Goal: Task Accomplishment & Management: Manage account settings

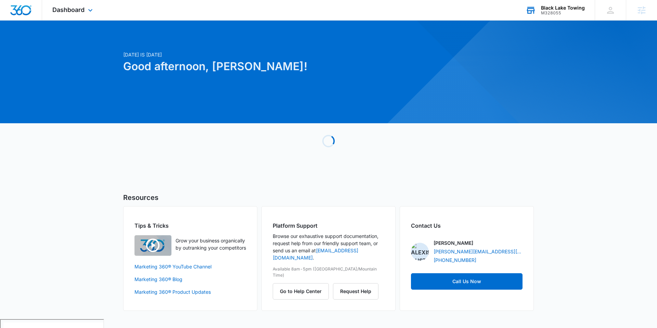
click at [550, 14] on div "M328055" at bounding box center [563, 13] width 44 height 5
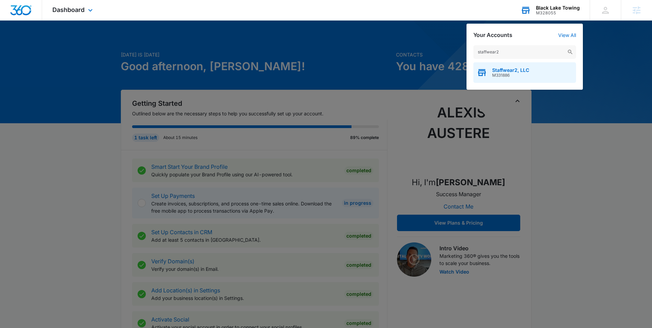
type input "staffwear2"
click at [505, 76] on span "M331886" at bounding box center [510, 75] width 37 height 5
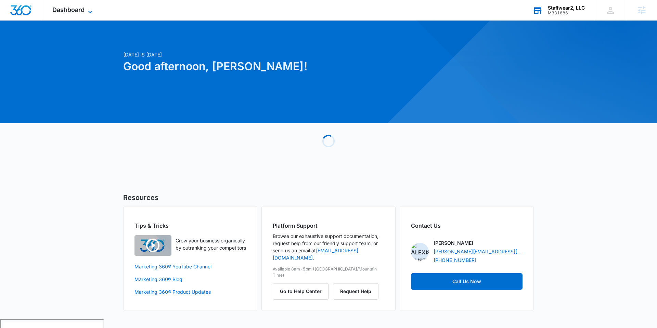
click at [79, 12] on span "Dashboard" at bounding box center [68, 9] width 32 height 7
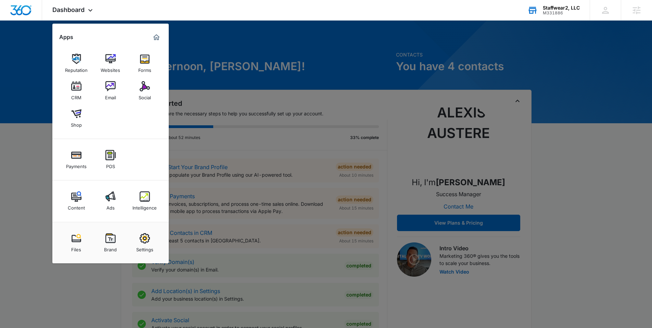
click at [142, 194] on img at bounding box center [145, 196] width 10 height 10
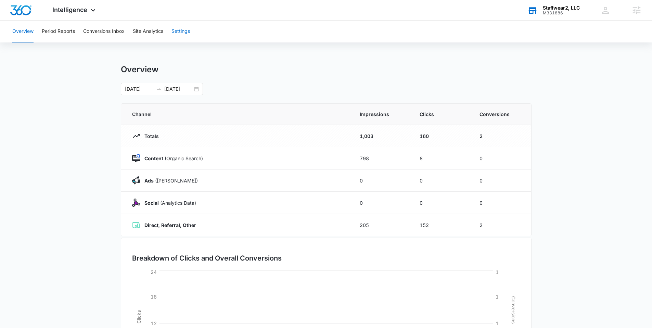
click at [176, 33] on button "Settings" at bounding box center [181, 32] width 18 height 22
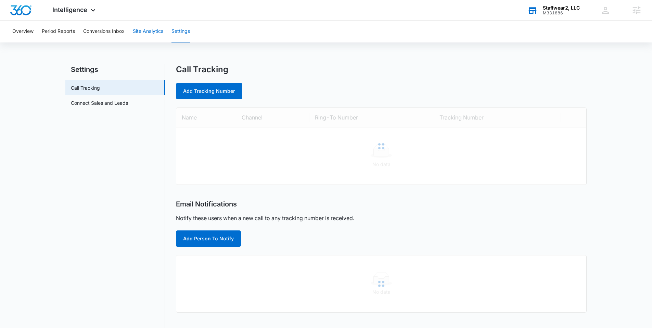
click at [146, 34] on button "Site Analytics" at bounding box center [148, 32] width 30 height 22
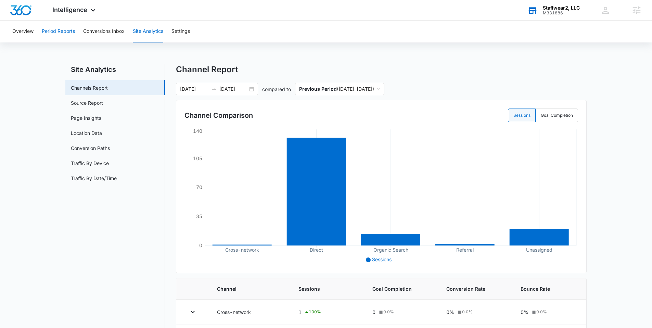
click at [70, 31] on button "Period Reports" at bounding box center [58, 32] width 33 height 22
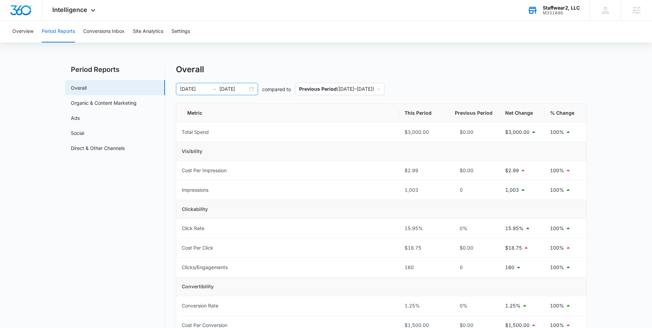
click at [252, 88] on div "03/03/2025 08/30/2025" at bounding box center [217, 89] width 82 height 12
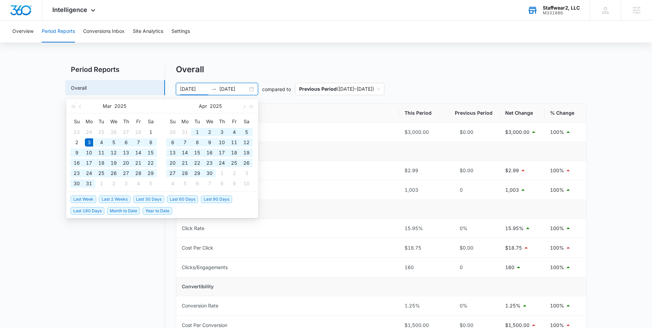
click at [100, 204] on li "Last 2 Weeks" at bounding box center [116, 199] width 34 height 12
click at [91, 211] on span "Last 180 Days" at bounding box center [88, 211] width 34 height 8
type input "03/13/2025"
type input "09/09/2025"
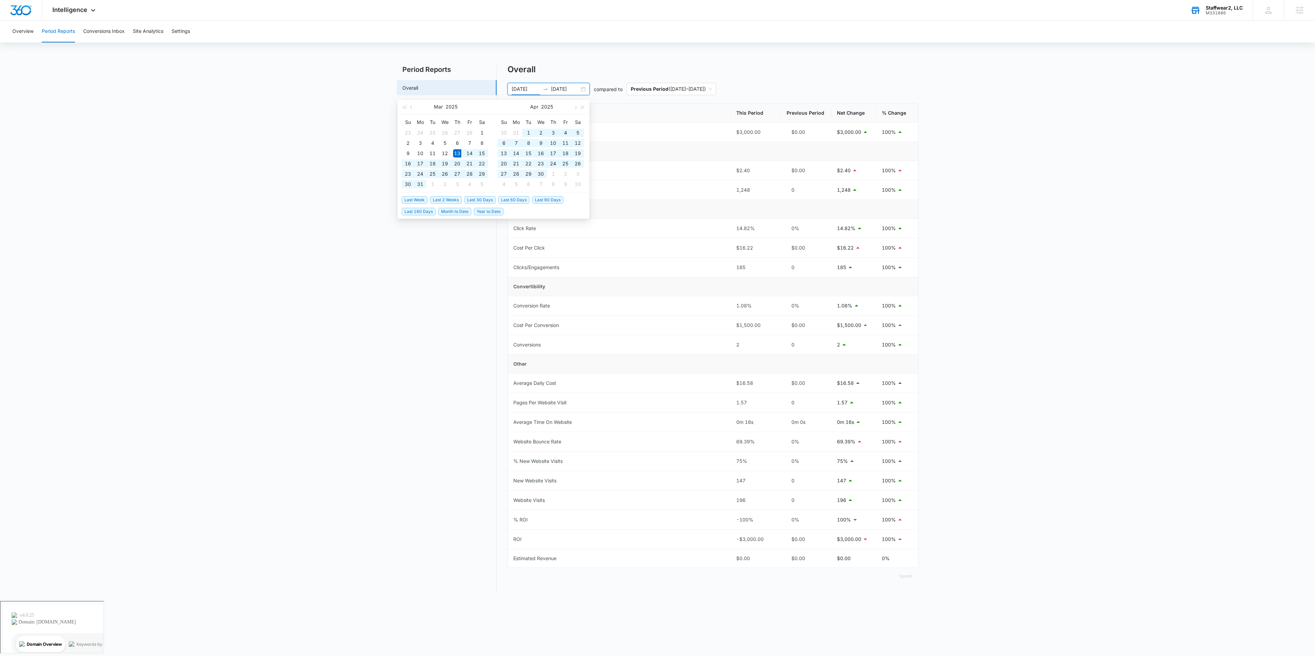
click at [351, 305] on main "Period Reports Overall Organic & Content Marketing Ads Social Direct & Other Ch…" at bounding box center [657, 332] width 1315 height 537
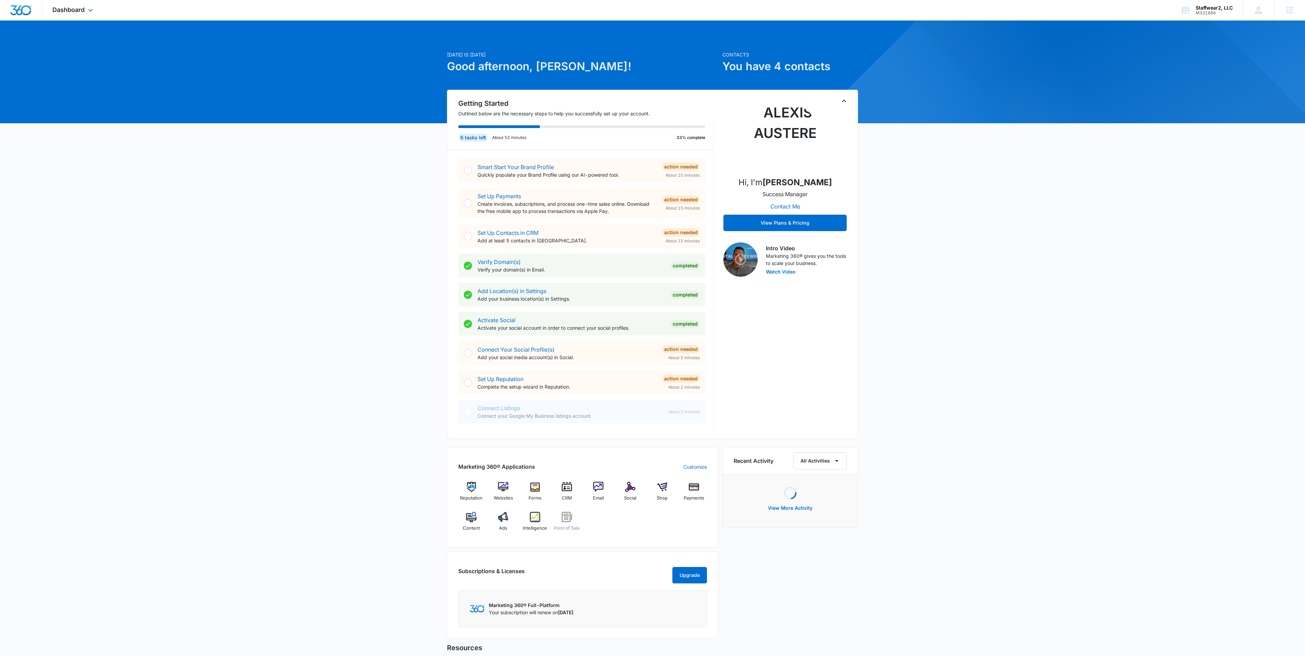
click at [61, 16] on div "Dashboard Apps Reputation Websites Forms CRM Email Social Shop Payments POS Con…" at bounding box center [73, 10] width 63 height 20
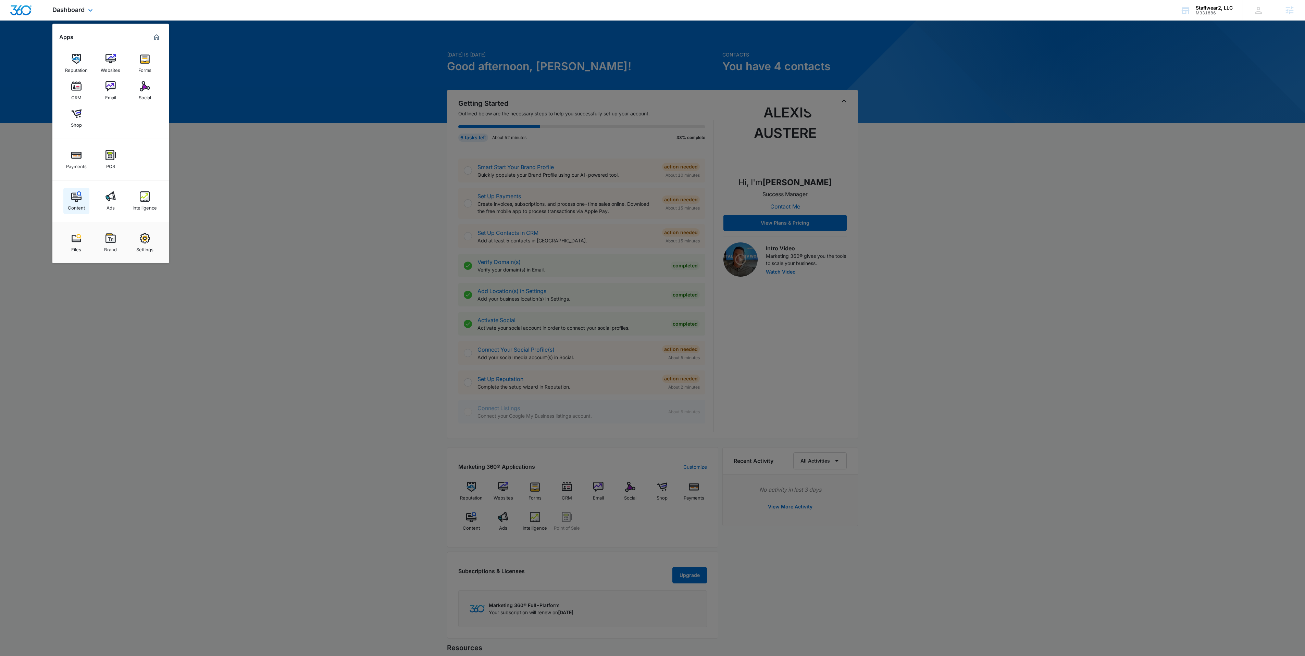
click at [68, 206] on div "Content" at bounding box center [76, 206] width 17 height 9
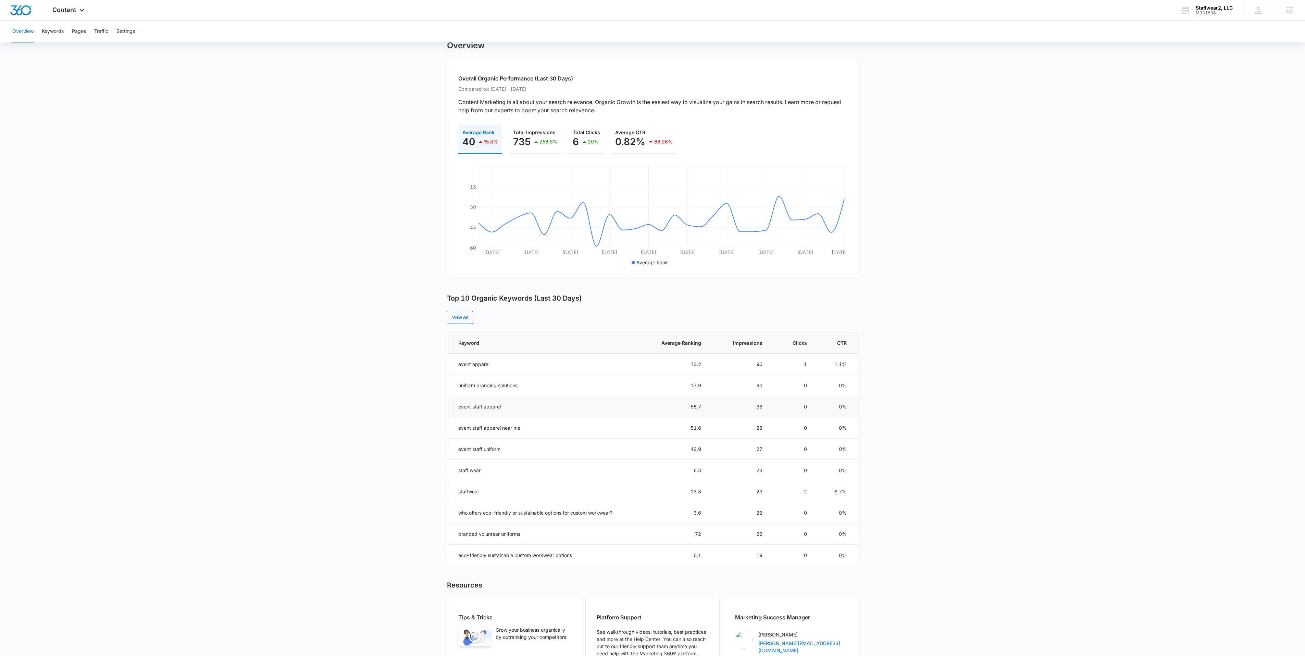
scroll to position [57, 0]
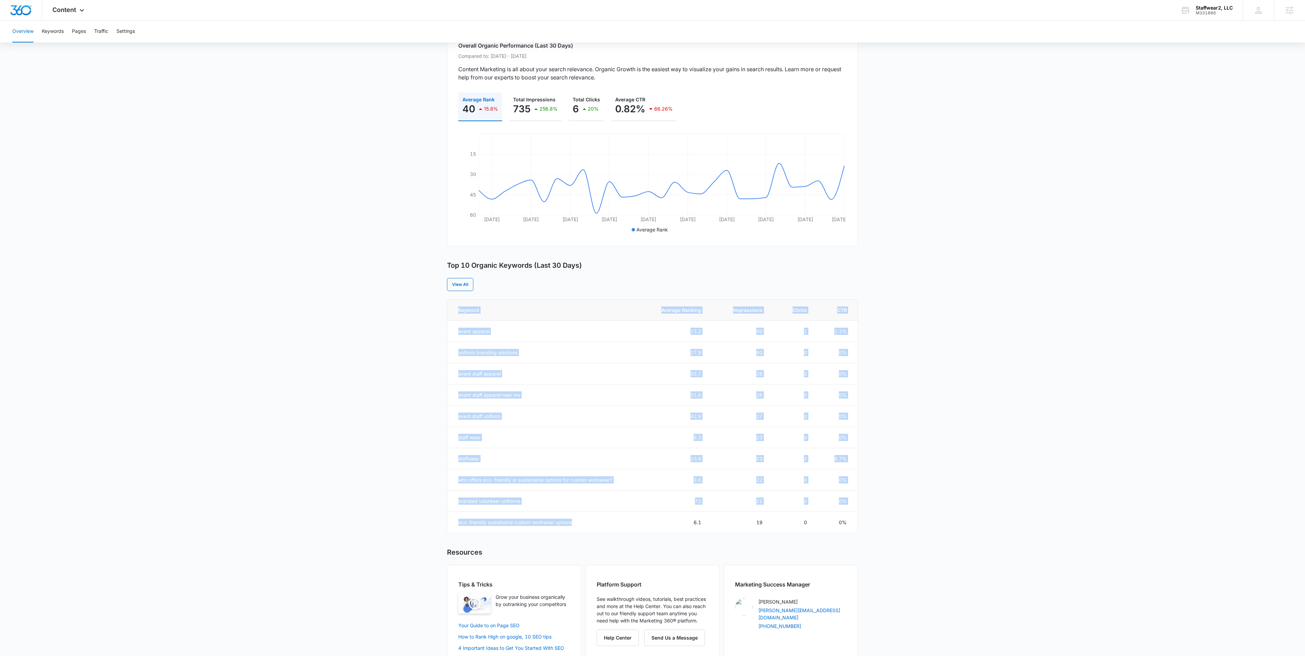
drag, startPoint x: 588, startPoint y: 529, endPoint x: 445, endPoint y: 520, distance: 143.8
click at [445, 520] on main "Overview Overall Organic Performance (Last 30 Days) Compared to: Jul 12, 2025 -…" at bounding box center [652, 340] width 1305 height 664
click at [421, 452] on main "Overview Overall Organic Performance (Last 30 Days) Compared to: Jul 12, 2025 -…" at bounding box center [652, 340] width 1305 height 664
drag, startPoint x: 541, startPoint y: 331, endPoint x: 453, endPoint y: 335, distance: 88.1
click at [453, 335] on td "event apparel" at bounding box center [542, 331] width 190 height 21
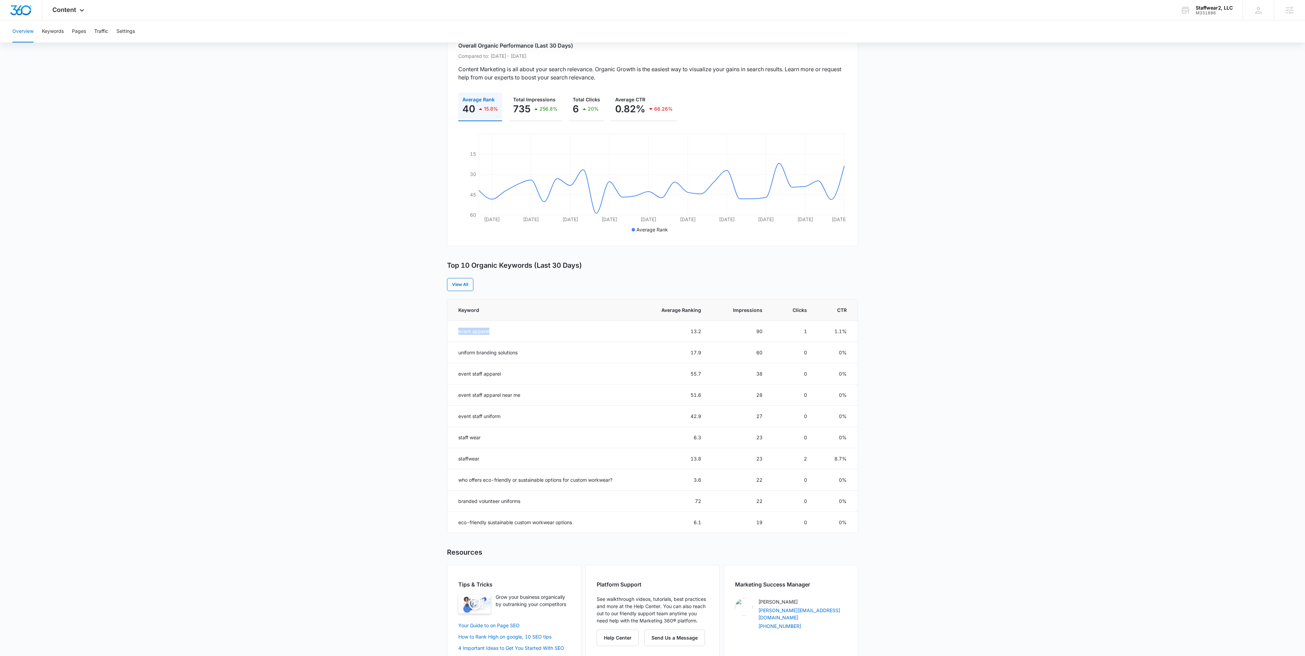
click at [419, 342] on main "Overview Overall Organic Performance (Last 30 Days) Compared to: Jul 12, 2025 -…" at bounding box center [652, 340] width 1305 height 664
drag, startPoint x: 543, startPoint y: 354, endPoint x: 447, endPoint y: 354, distance: 96.2
click at [464, 354] on td "uniform branding solutions" at bounding box center [542, 352] width 190 height 21
click at [428, 360] on main "Overview Overall Organic Performance (Last 30 Days) Compared to: Jul 12, 2025 -…" at bounding box center [652, 340] width 1305 height 664
drag, startPoint x: 535, startPoint y: 354, endPoint x: 439, endPoint y: 352, distance: 96.2
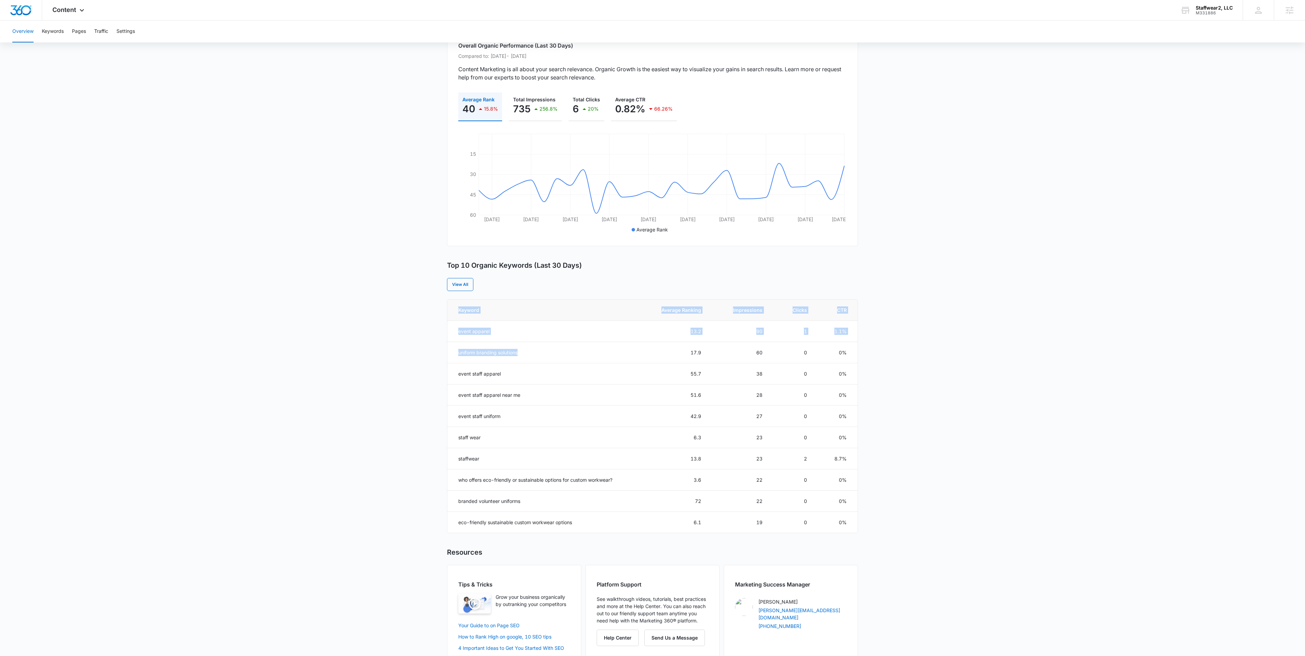
click at [444, 355] on main "Overview Overall Organic Performance (Last 30 Days) Compared to: Jul 12, 2025 -…" at bounding box center [652, 340] width 1305 height 664
click at [428, 350] on main "Overview Overall Organic Performance (Last 30 Days) Compared to: Jul 12, 2025 -…" at bounding box center [652, 340] width 1305 height 664
drag, startPoint x: 496, startPoint y: 333, endPoint x: 369, endPoint y: 349, distance: 127.7
click at [379, 347] on main "Overview Overall Organic Performance (Last 30 Days) Compared to: Jul 12, 2025 -…" at bounding box center [652, 340] width 1305 height 664
click at [435, 350] on main "Overview Overall Organic Performance (Last 30 Days) Compared to: Jul 12, 2025 -…" at bounding box center [652, 340] width 1305 height 664
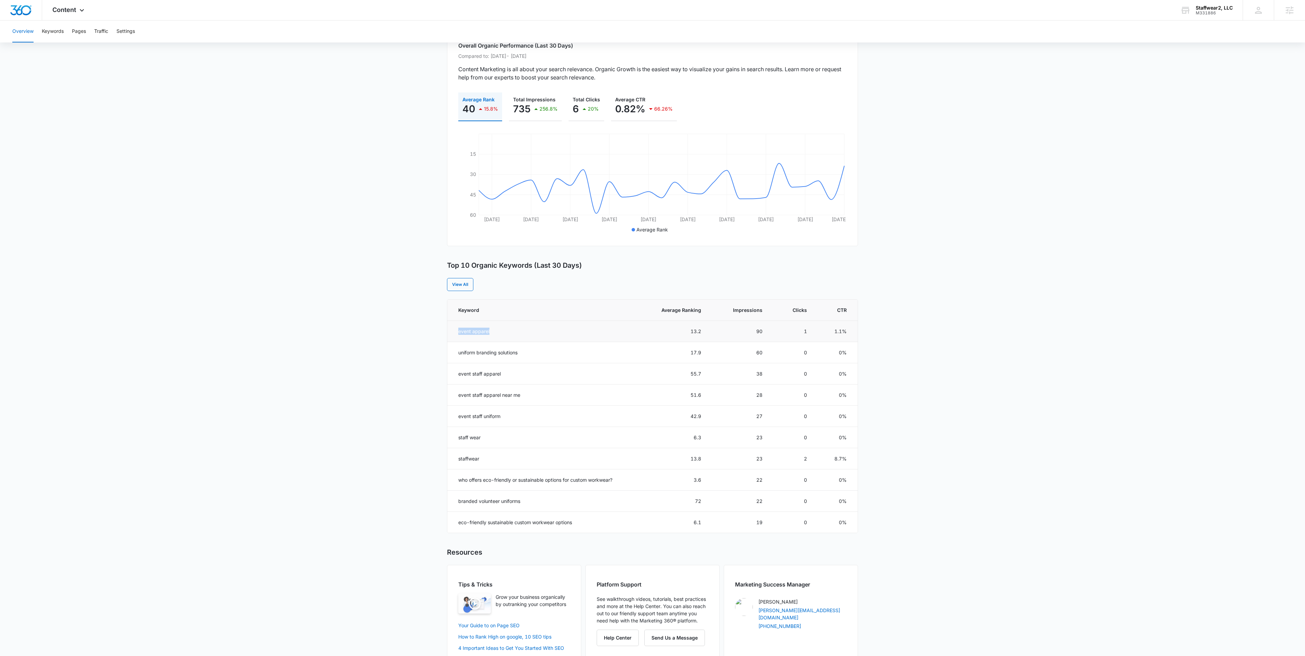
drag, startPoint x: 531, startPoint y: 331, endPoint x: 457, endPoint y: 334, distance: 74.0
click at [457, 334] on td "event apparel" at bounding box center [542, 331] width 190 height 21
copy td "event apparel"
drag, startPoint x: 362, startPoint y: 310, endPoint x: 368, endPoint y: 306, distance: 7.6
click at [362, 310] on main "Overview Overall Organic Performance (Last 30 Days) Compared to: Jul 12, 2025 -…" at bounding box center [652, 340] width 1305 height 664
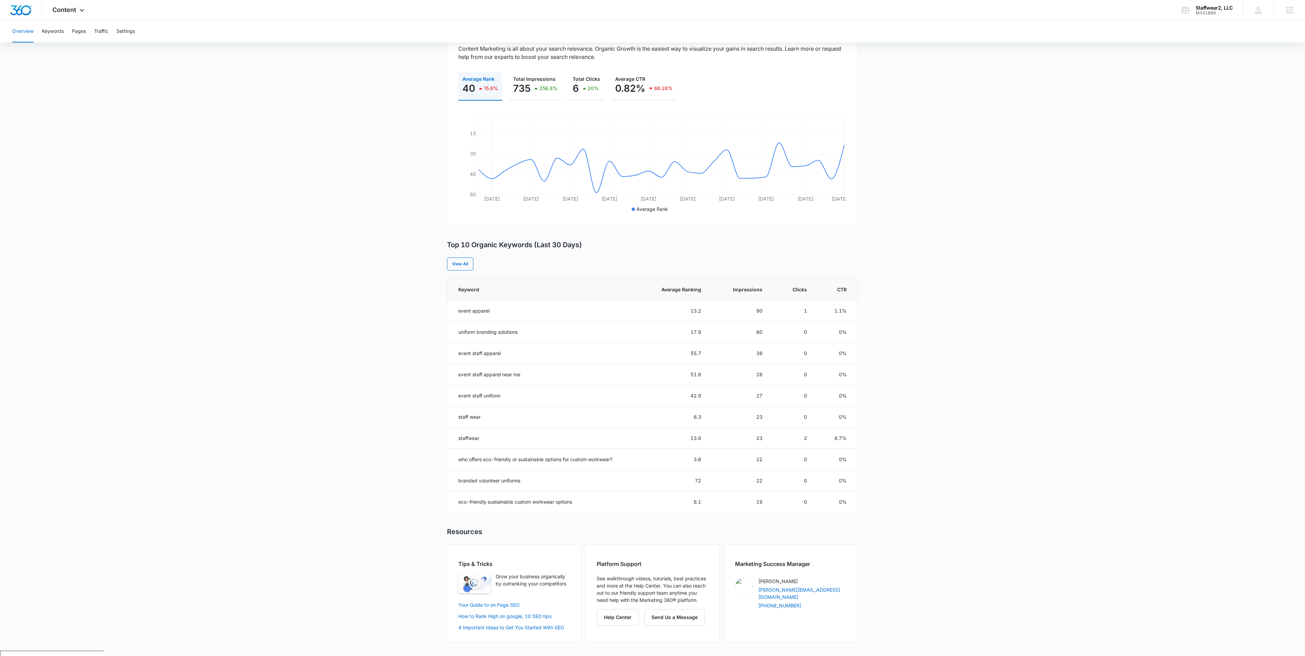
scroll to position [75, 0]
click at [530, 336] on td "uniform branding solutions" at bounding box center [542, 334] width 190 height 21
drag, startPoint x: 492, startPoint y: 446, endPoint x: 443, endPoint y: 443, distance: 49.0
click at [445, 443] on main "Overview Overall Organic Performance (Last 30 Days) Compared to: Jul 12, 2025 -…" at bounding box center [652, 322] width 1305 height 664
click at [416, 439] on main "Overview Overall Organic Performance (Last 30 Days) Compared to: Jul 12, 2025 -…" at bounding box center [652, 322] width 1305 height 664
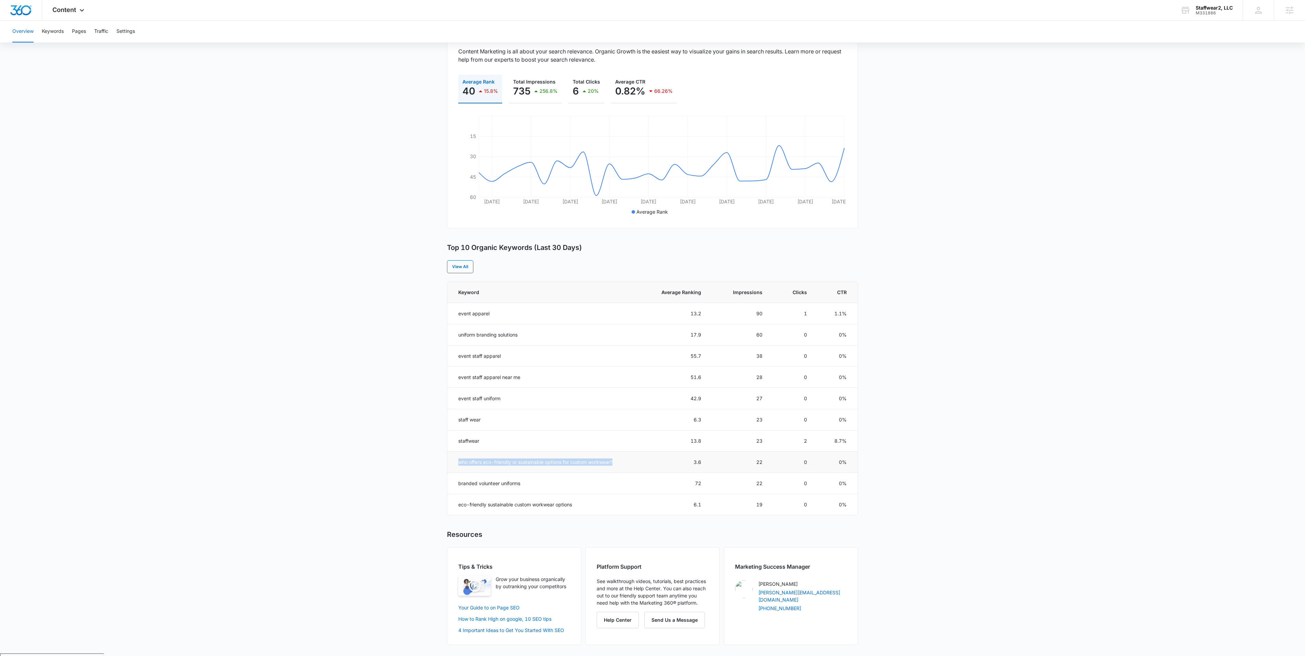
drag, startPoint x: 639, startPoint y: 464, endPoint x: 448, endPoint y: 467, distance: 190.4
click at [448, 467] on td "who offers eco-friendly or sustainable options for custom workwear?" at bounding box center [542, 462] width 190 height 21
copy td "who offers eco-friendly or sustainable options for custom workwear?"
click at [368, 316] on main "Overview Overall Organic Performance (Last 30 Days) Compared to: Jul 12, 2025 -…" at bounding box center [652, 319] width 1305 height 664
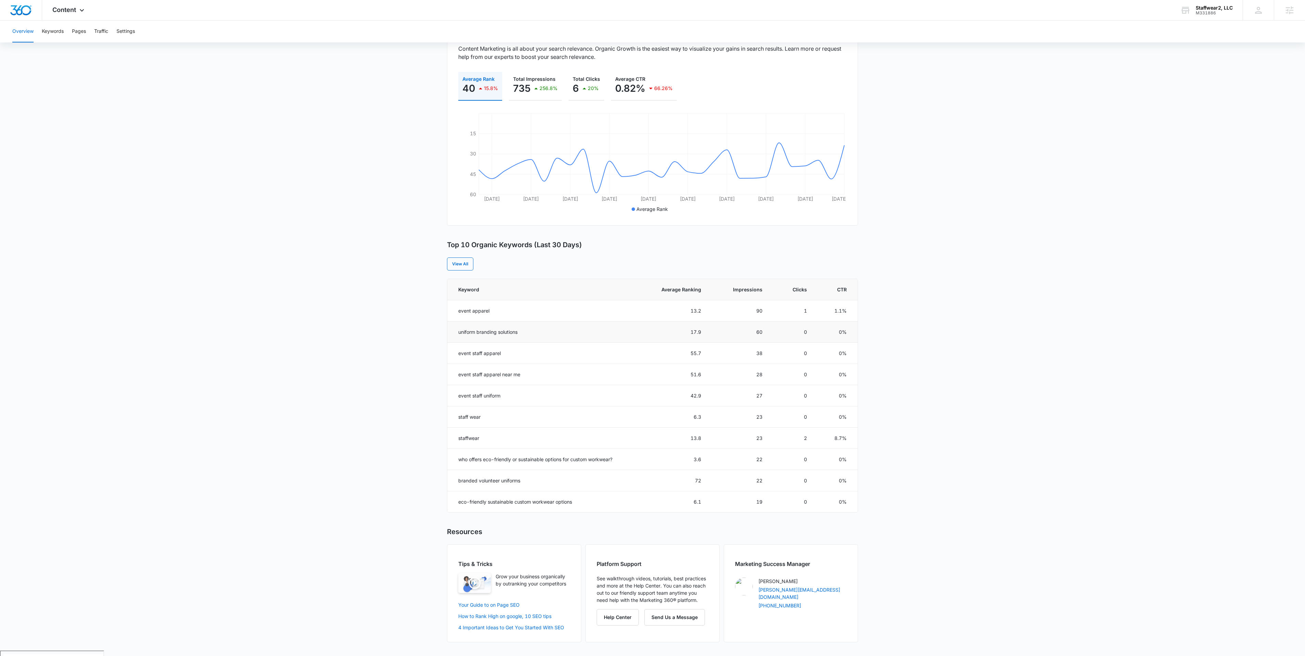
click at [521, 334] on td "uniform branding solutions" at bounding box center [542, 332] width 190 height 21
drag, startPoint x: 523, startPoint y: 335, endPoint x: 449, endPoint y: 334, distance: 74.0
click at [449, 334] on td "uniform branding solutions" at bounding box center [542, 332] width 190 height 21
copy td "uniform branding solutions"
click at [386, 402] on main "Overview Overall Organic Performance (Last 30 Days) Compared to: Jul 12, 2025 -…" at bounding box center [652, 319] width 1305 height 664
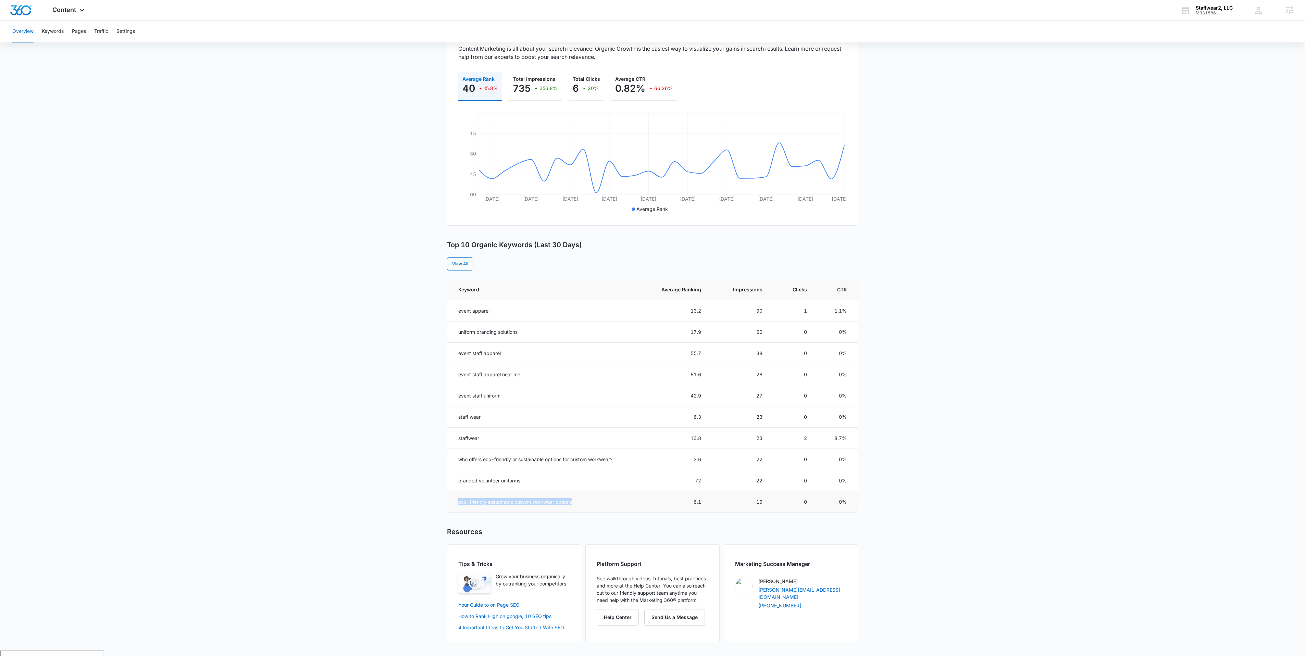
drag, startPoint x: 586, startPoint y: 506, endPoint x: 455, endPoint y: 506, distance: 131.5
click at [455, 506] on td "eco-friendly sustainable custom workwear options" at bounding box center [542, 501] width 190 height 21
copy td "eco-friendly sustainable custom workwear options"
click at [343, 462] on main "Overview Overall Organic Performance (Last 30 Days) Compared to: Jul 12, 2025 -…" at bounding box center [652, 319] width 1305 height 664
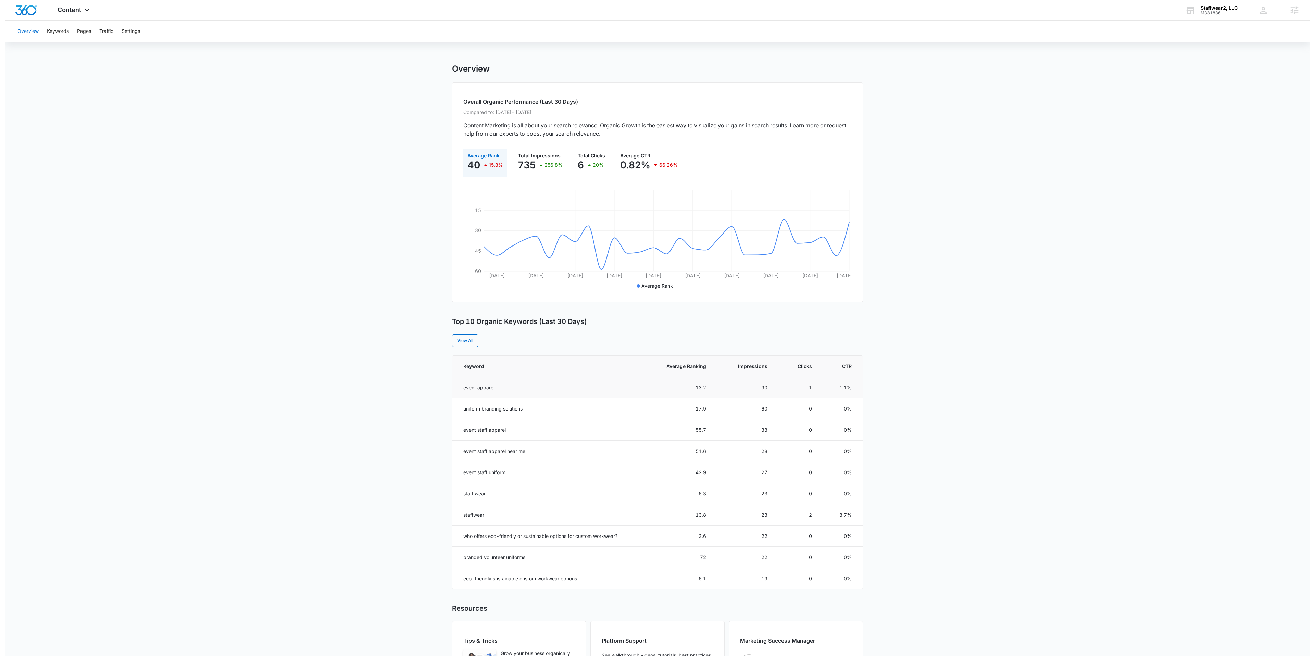
scroll to position [0, 0]
click at [45, 28] on button "Keywords" at bounding box center [53, 32] width 22 height 22
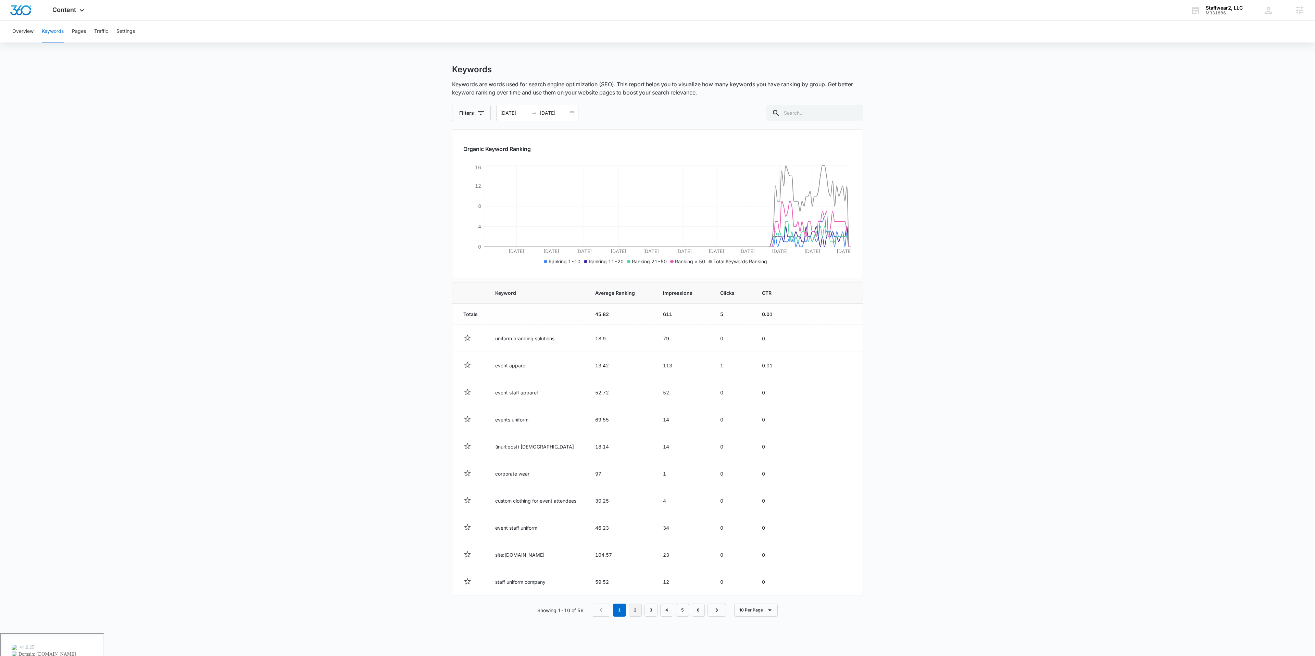
click at [630, 615] on link "2" at bounding box center [635, 610] width 13 height 13
click at [654, 625] on link "3" at bounding box center [652, 618] width 13 height 13
drag, startPoint x: 535, startPoint y: 480, endPoint x: 493, endPoint y: 477, distance: 41.6
click at [491, 477] on td "event uniforms" at bounding box center [540, 473] width 108 height 27
copy td "event uniforms"
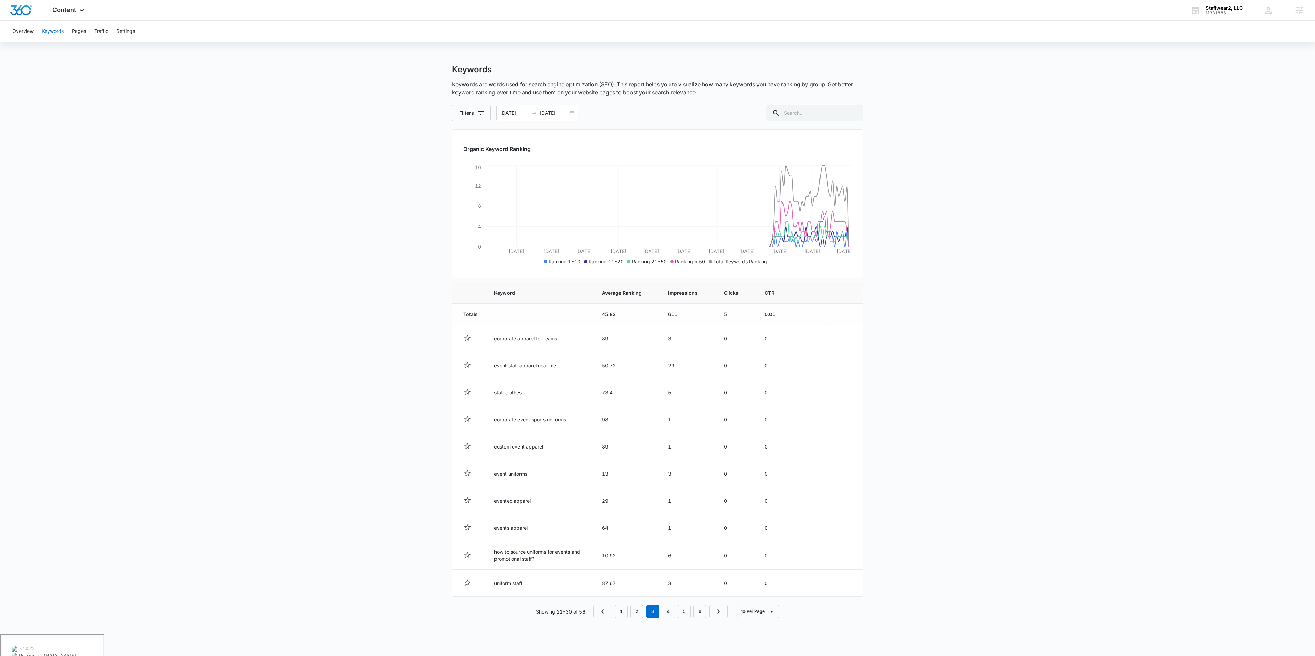
click at [424, 552] on main "Keywords Keywords are words used for search engine optimization (SEO). This rep…" at bounding box center [657, 349] width 1315 height 570
click at [669, 617] on link "4" at bounding box center [668, 611] width 13 height 13
click at [687, 614] on link "5" at bounding box center [684, 610] width 13 height 13
drag, startPoint x: 530, startPoint y: 561, endPoint x: 506, endPoint y: 559, distance: 23.7
click at [506, 559] on td "who supplies eco-friendly employee uniforms?" at bounding box center [540, 558] width 108 height 28
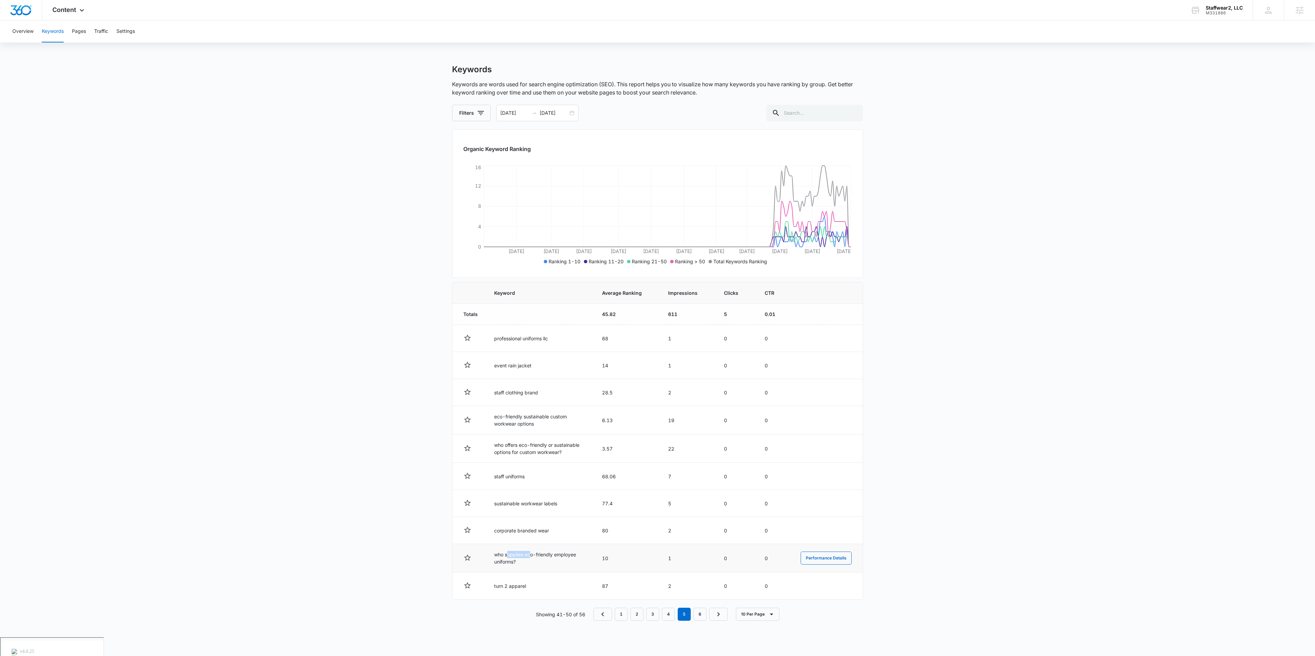
click at [529, 573] on td "who supplies eco-friendly employee uniforms?" at bounding box center [540, 558] width 108 height 28
drag, startPoint x: 525, startPoint y: 569, endPoint x: 492, endPoint y: 558, distance: 34.8
click at [492, 558] on td "who supplies eco-friendly employee uniforms?" at bounding box center [540, 558] width 108 height 28
copy td "who supplies eco-friendly employee uniforms?"
click at [97, 24] on button "Traffic" at bounding box center [101, 32] width 14 height 22
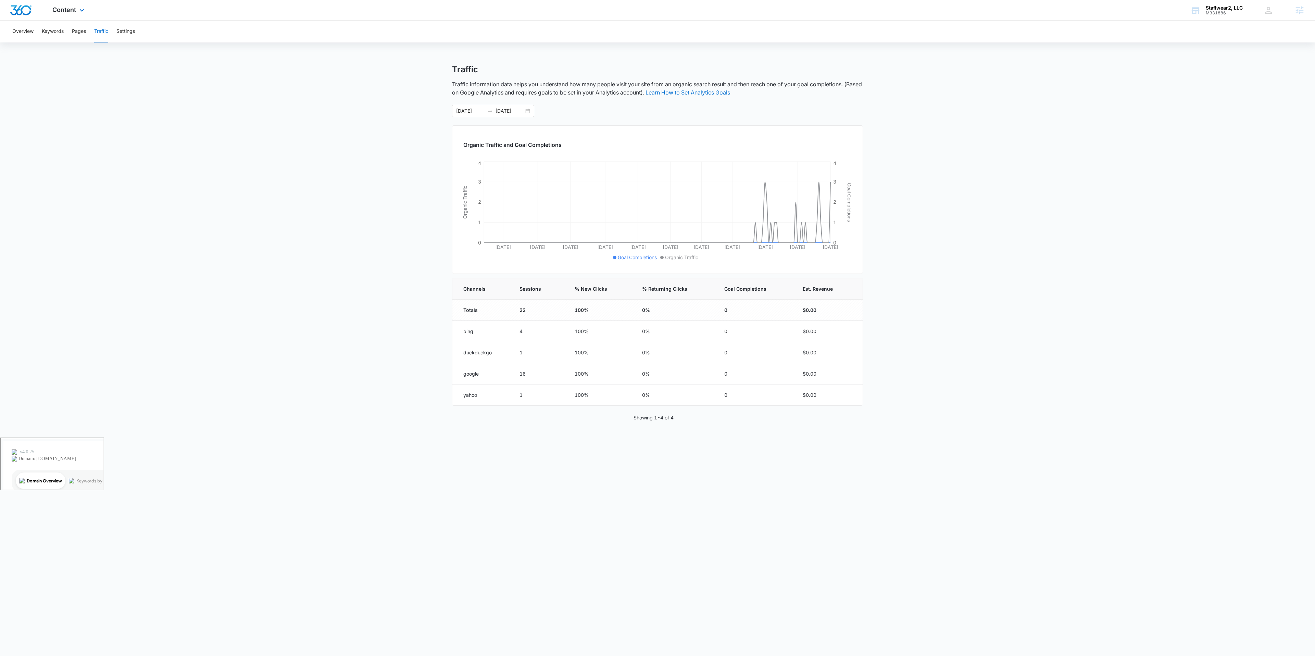
drag, startPoint x: 57, startPoint y: 8, endPoint x: 64, endPoint y: 20, distance: 14.0
click at [57, 8] on span "Content" at bounding box center [64, 9] width 24 height 7
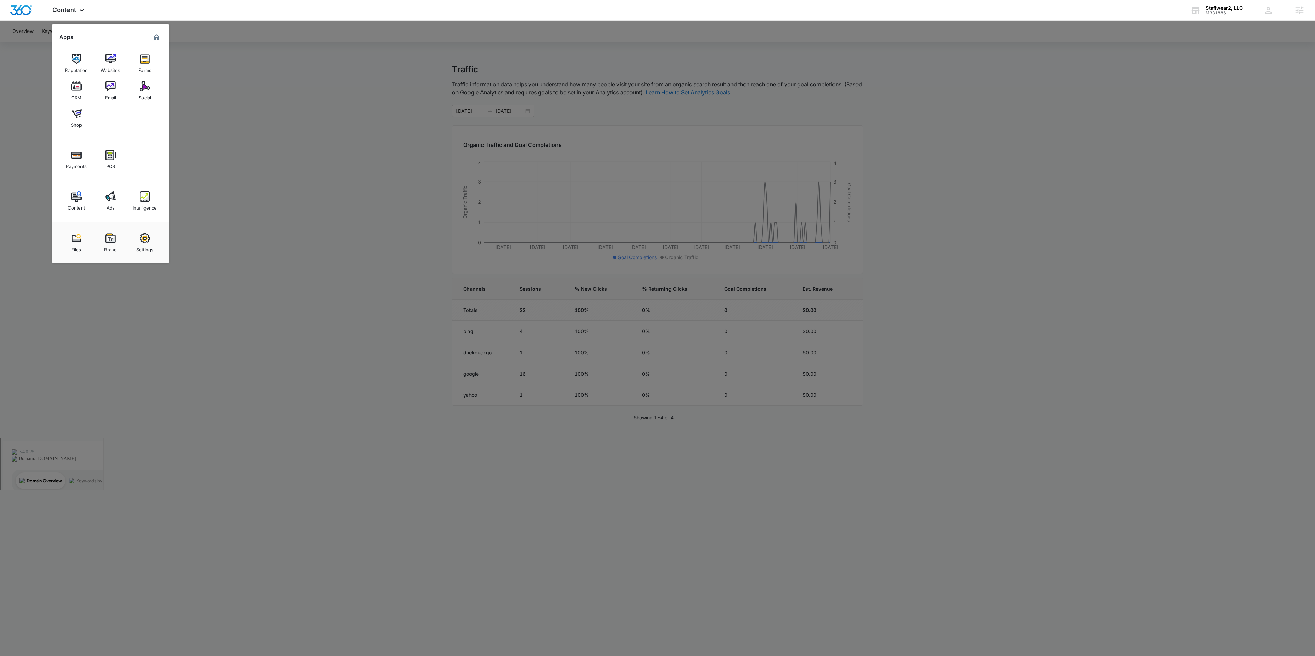
click at [143, 199] on img at bounding box center [145, 196] width 10 height 10
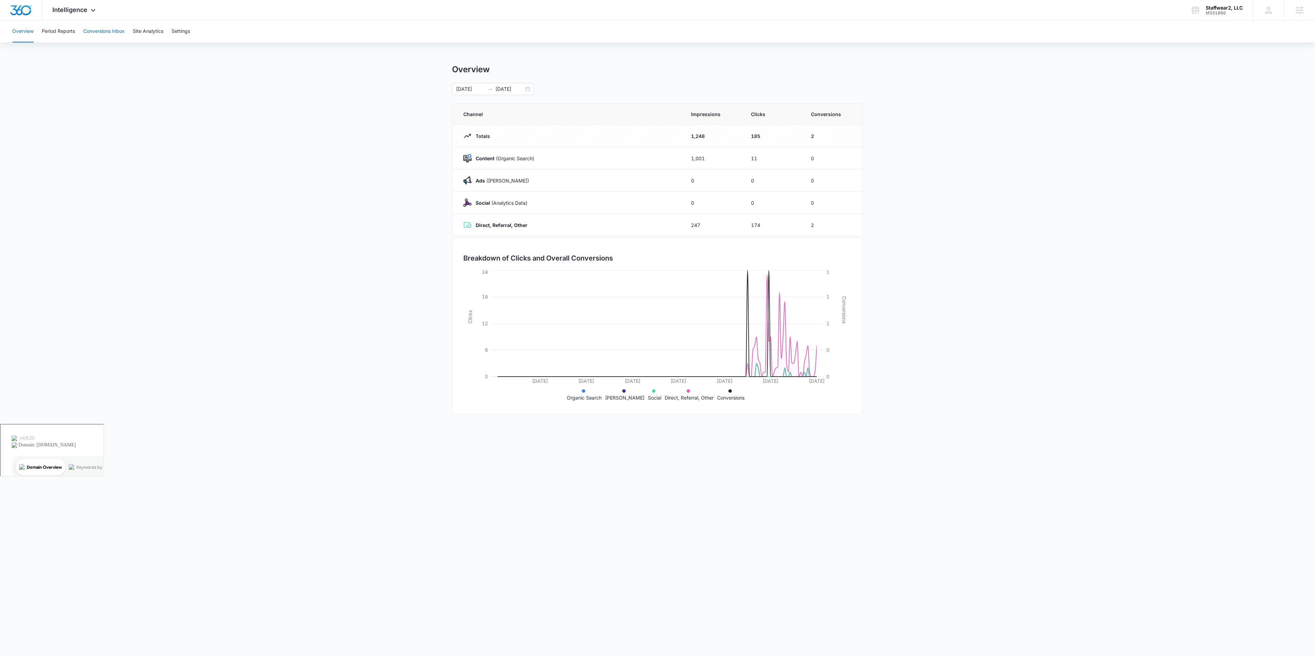
click at [105, 31] on button "Conversions Inbox" at bounding box center [103, 32] width 41 height 22
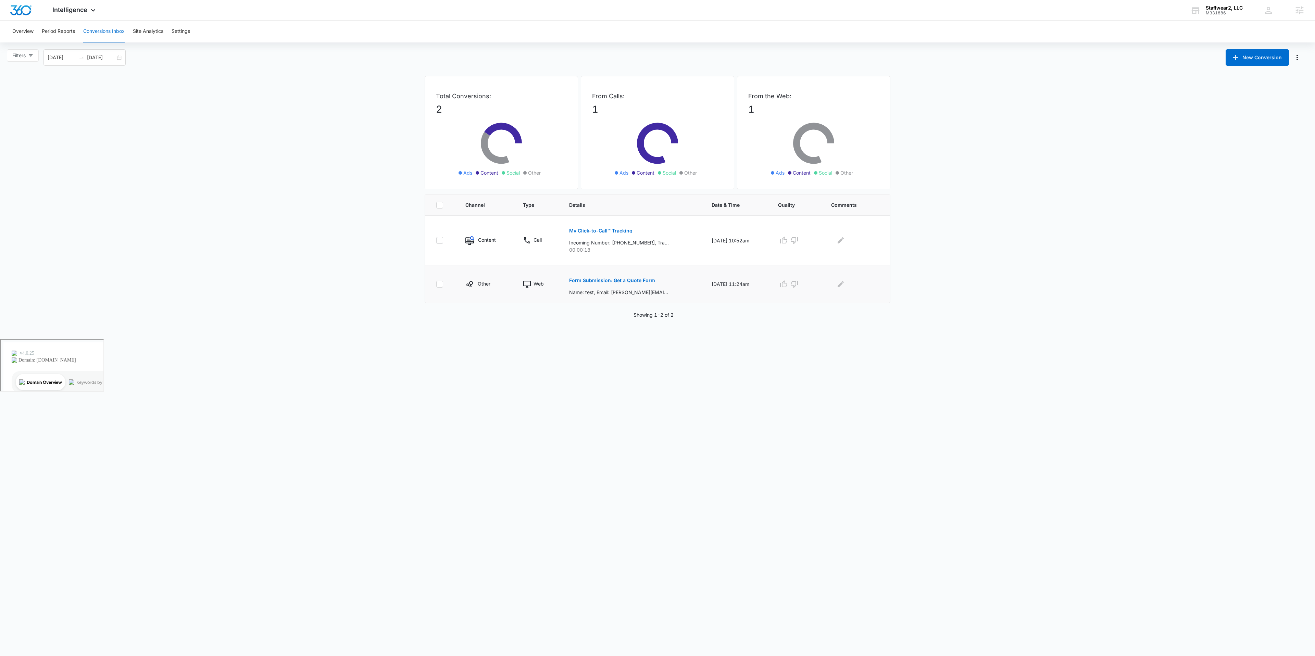
click at [639, 278] on button "Form Submission: Get a Quote Form" at bounding box center [612, 280] width 86 height 16
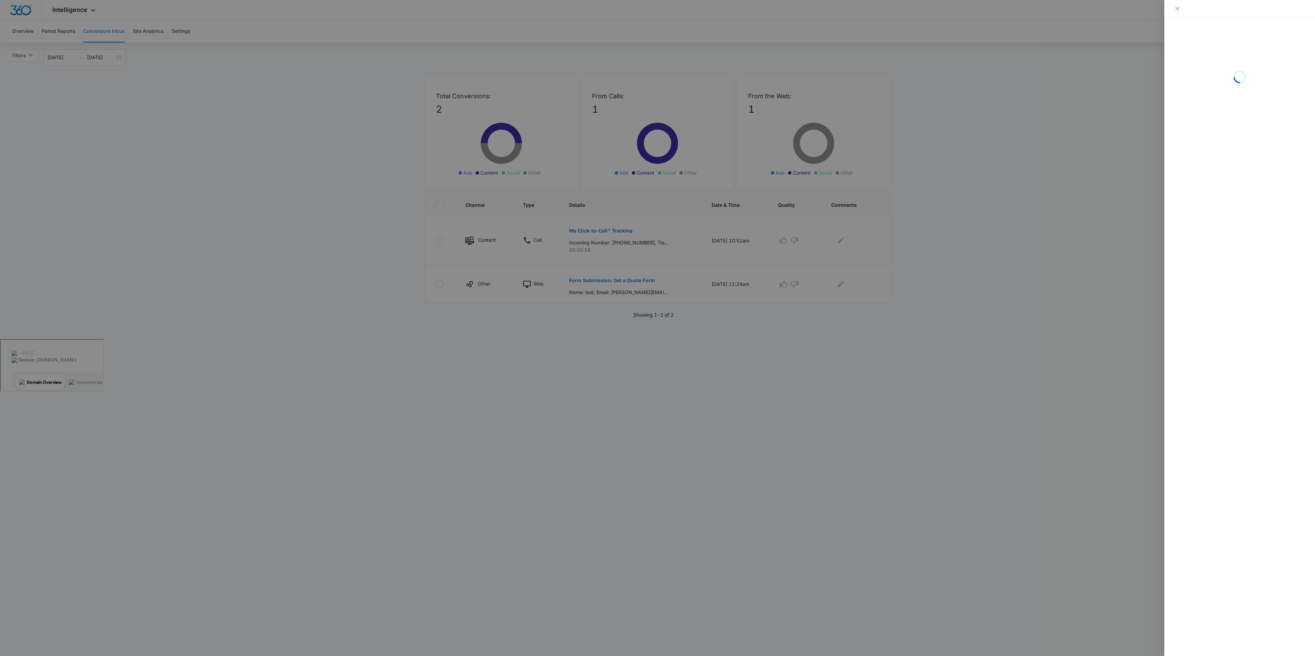
click at [947, 136] on div at bounding box center [657, 328] width 1315 height 656
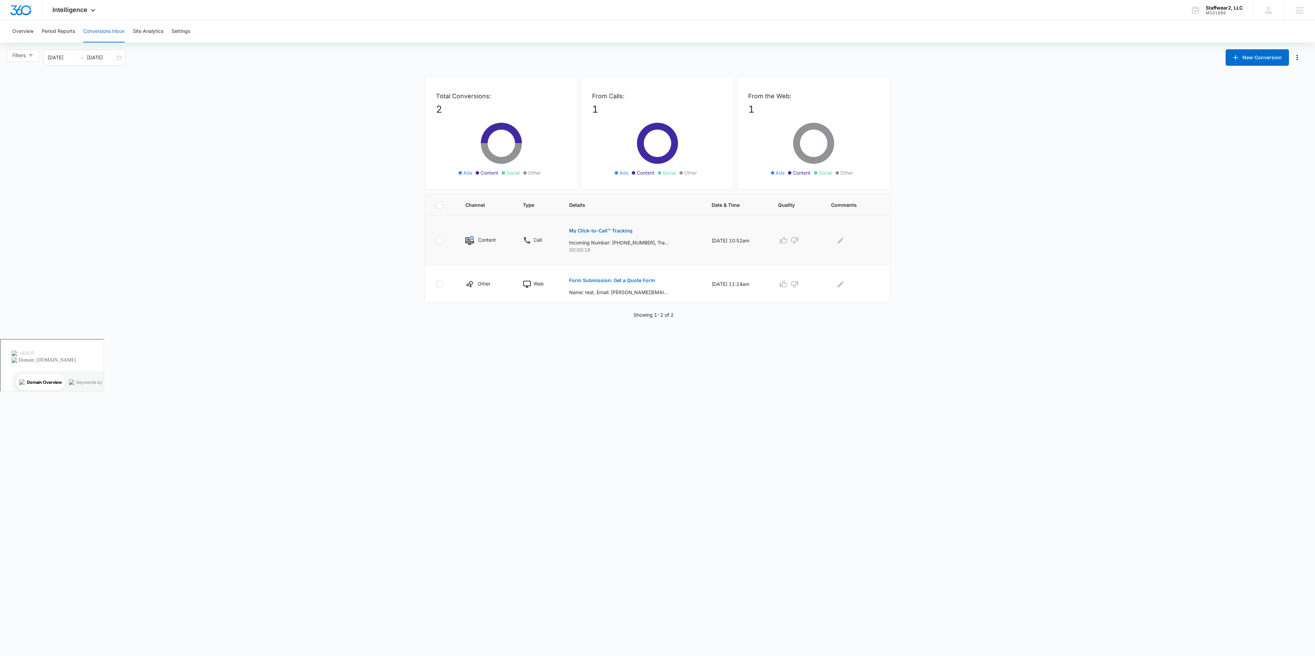
click at [600, 229] on p "My Click-to-Call™ Tracking" at bounding box center [600, 230] width 63 height 5
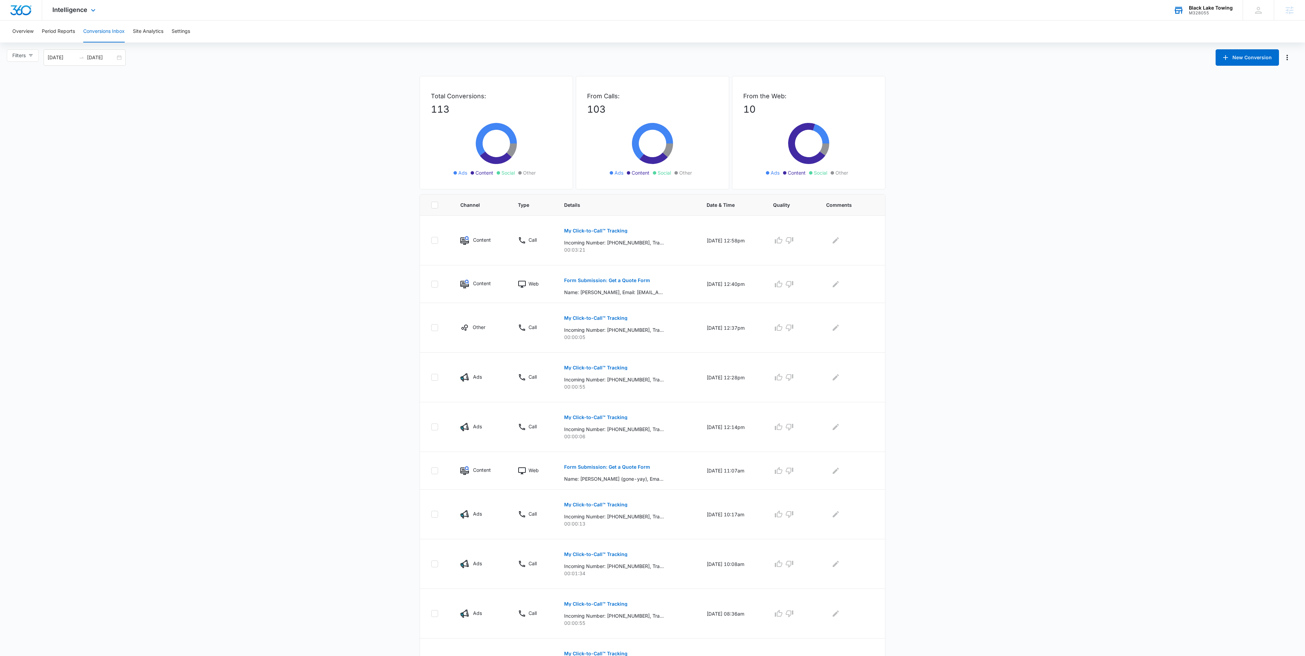
click at [1193, 15] on div "M328055" at bounding box center [1211, 13] width 44 height 5
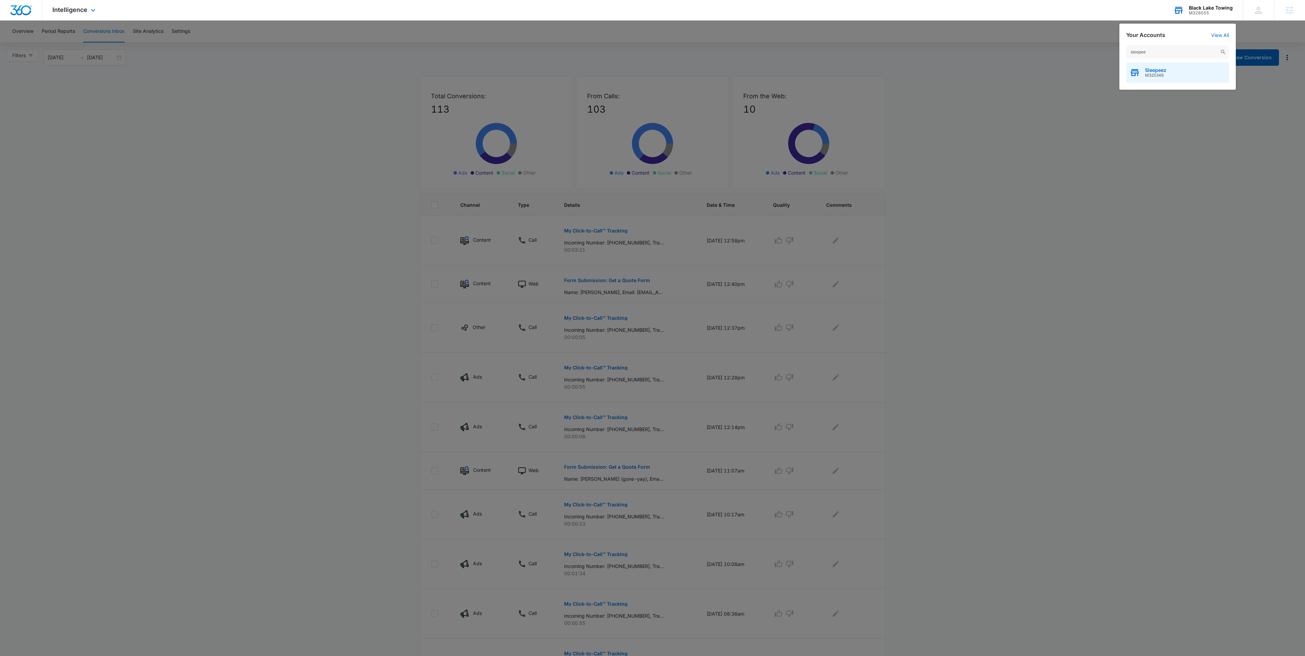
type input "sleepee"
click at [1148, 69] on span "Sleepeez" at bounding box center [1155, 69] width 21 height 5
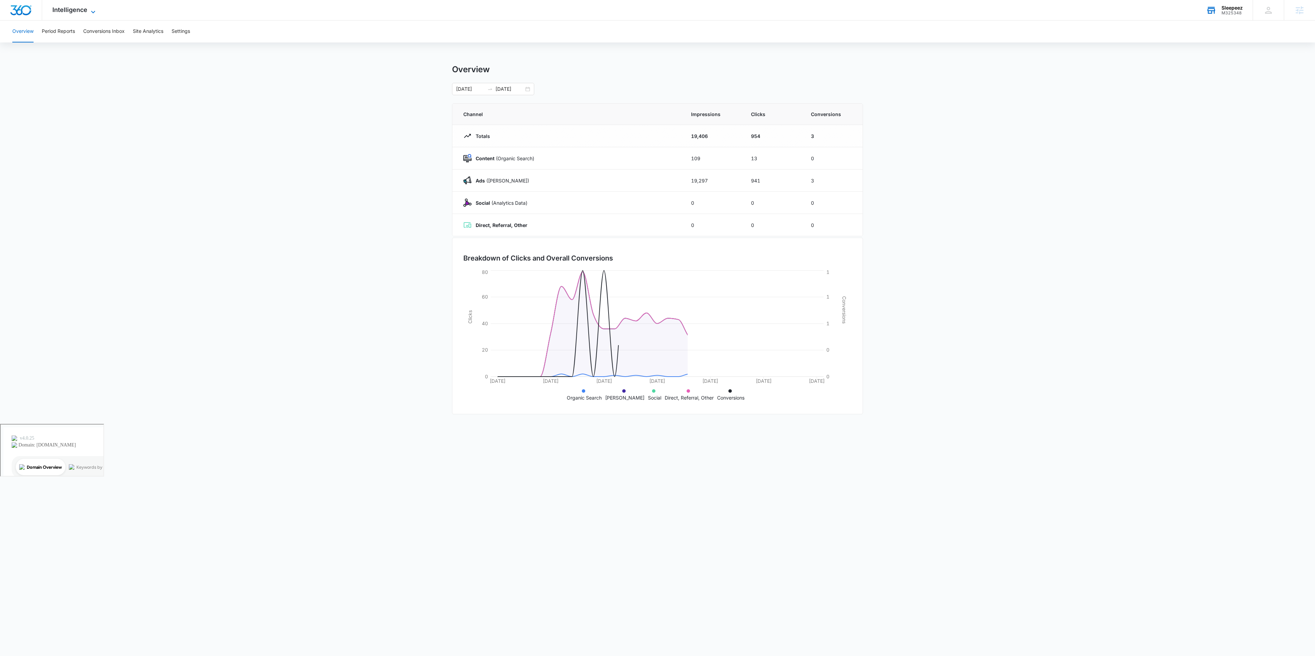
click at [79, 9] on span "Intelligence" at bounding box center [69, 9] width 35 height 7
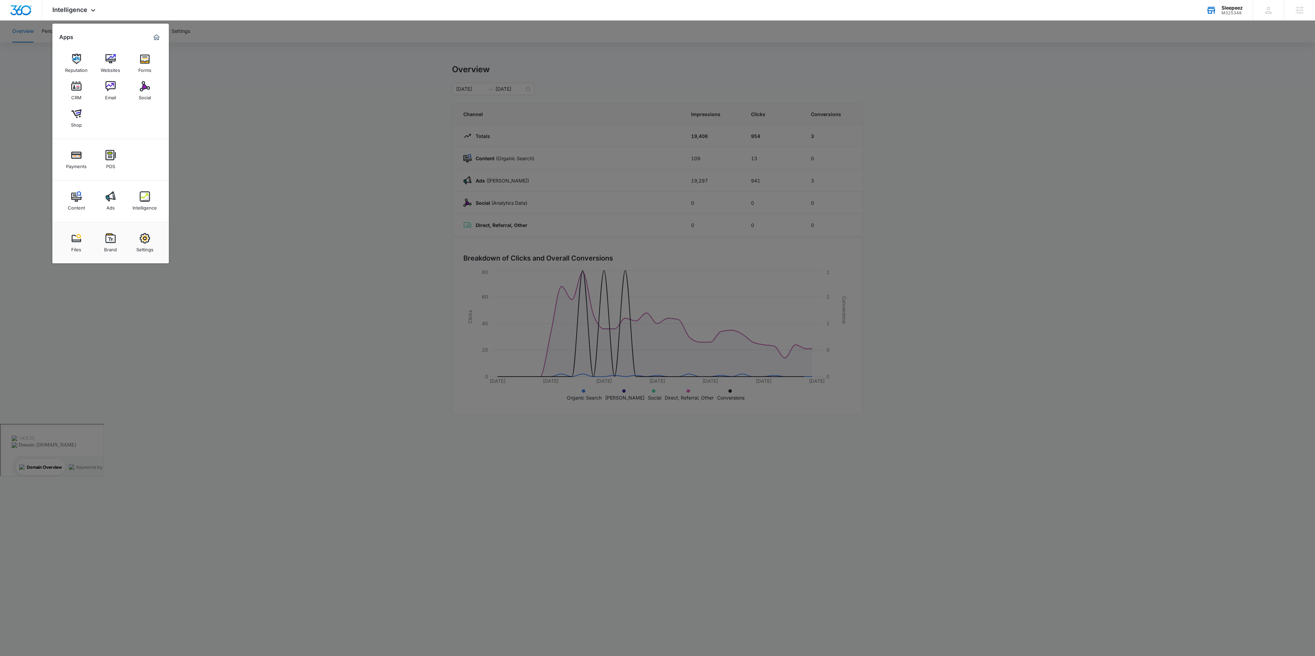
click at [209, 69] on div at bounding box center [657, 328] width 1315 height 656
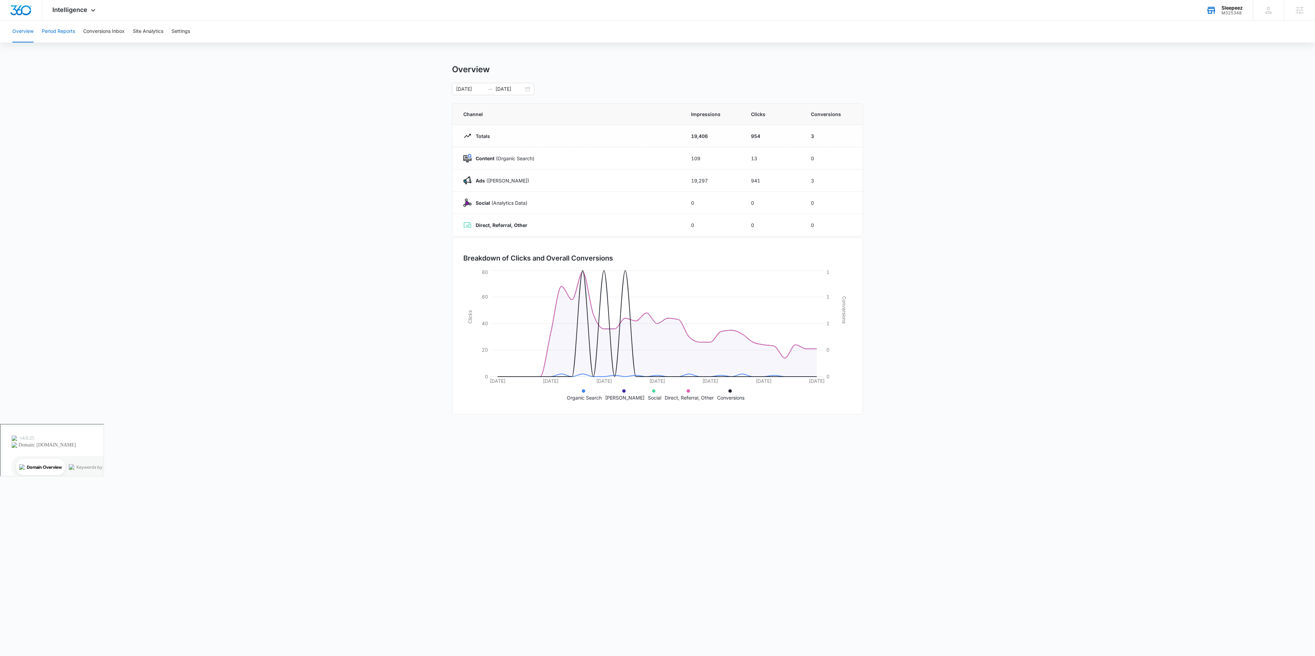
click at [66, 31] on button "Period Reports" at bounding box center [58, 32] width 33 height 22
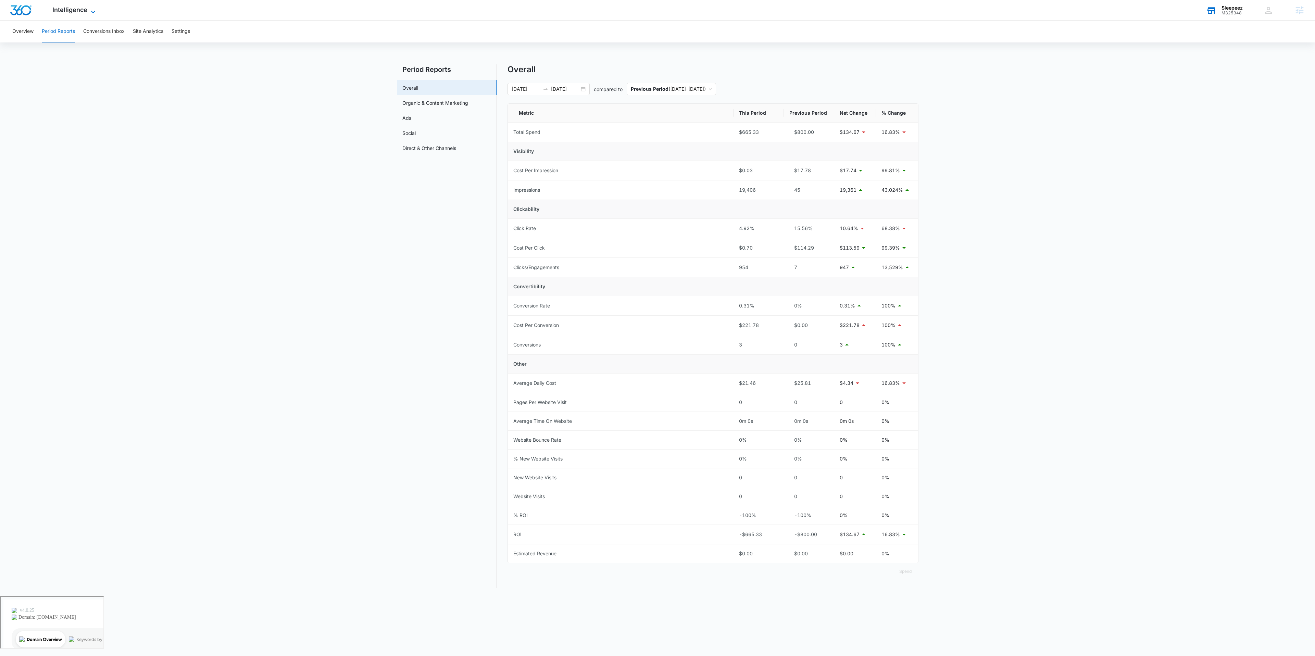
click at [76, 10] on span "Intelligence" at bounding box center [69, 9] width 35 height 7
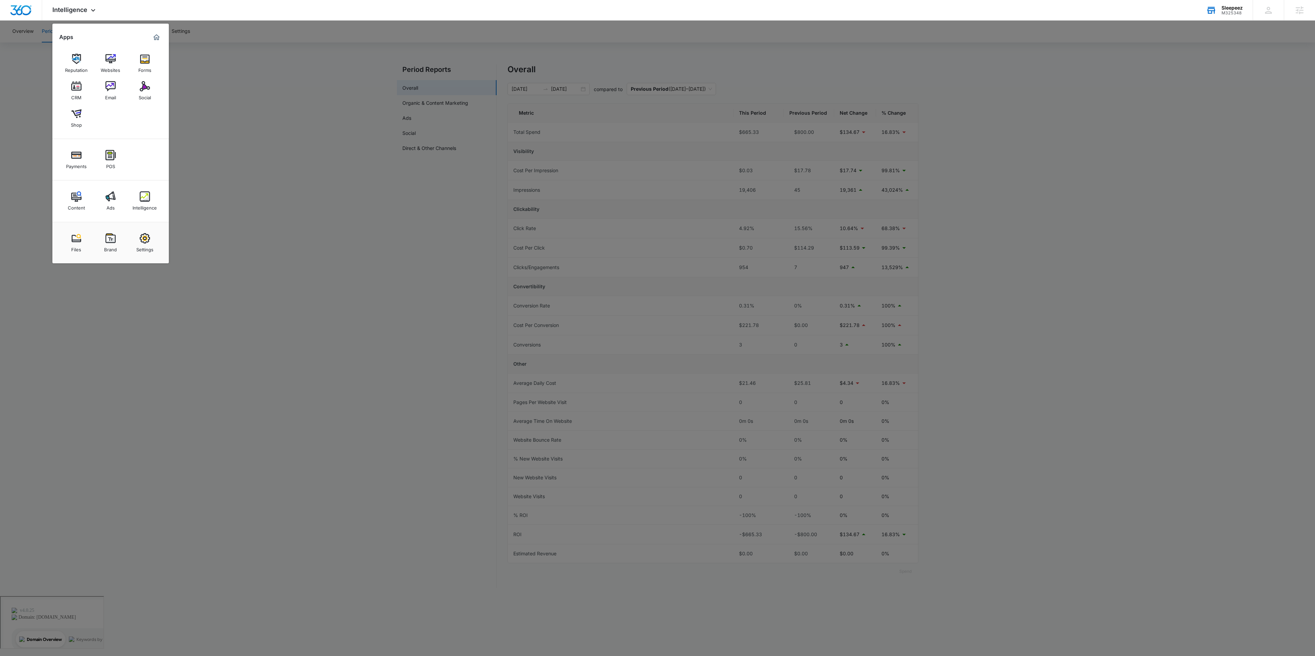
click at [201, 60] on div at bounding box center [657, 328] width 1315 height 656
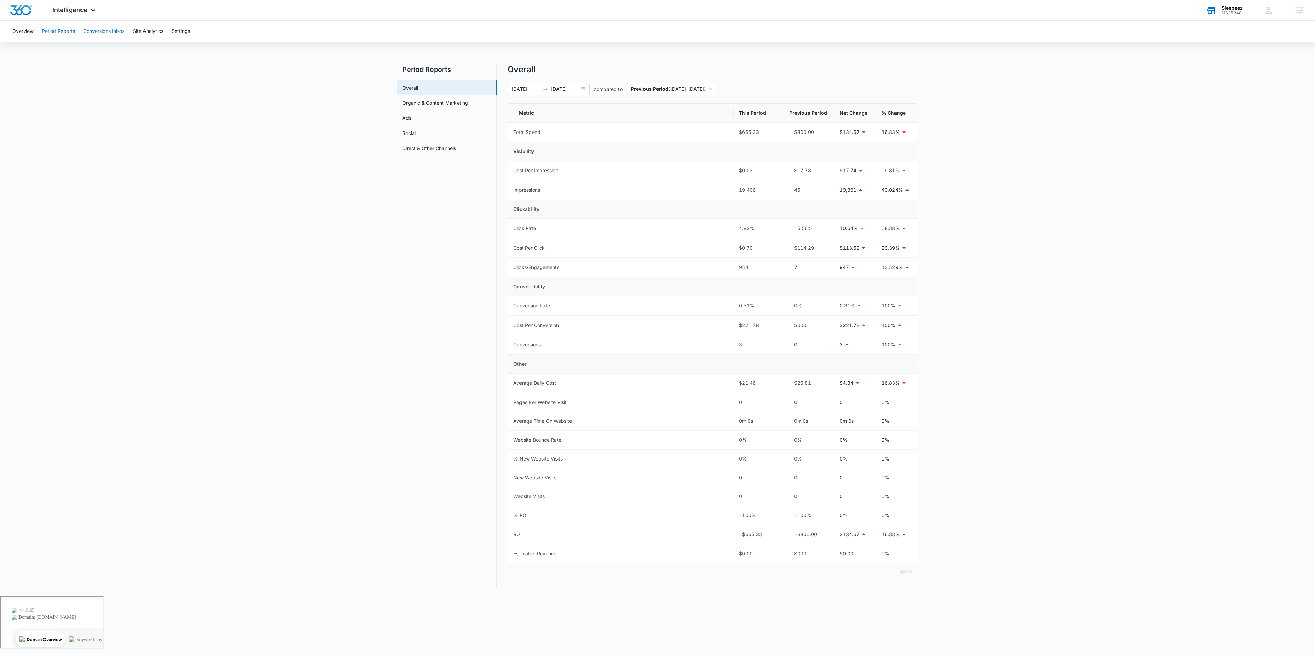
click at [95, 29] on button "Conversions Inbox" at bounding box center [103, 32] width 41 height 22
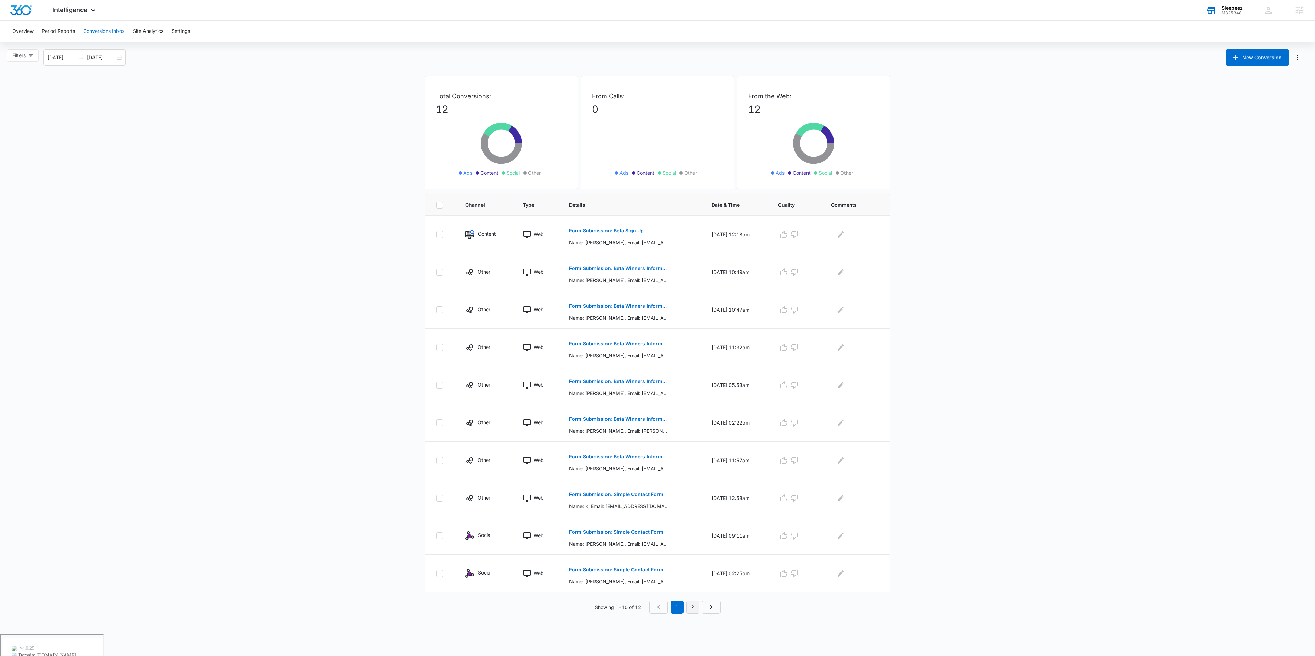
click at [695, 614] on link "2" at bounding box center [692, 607] width 13 height 13
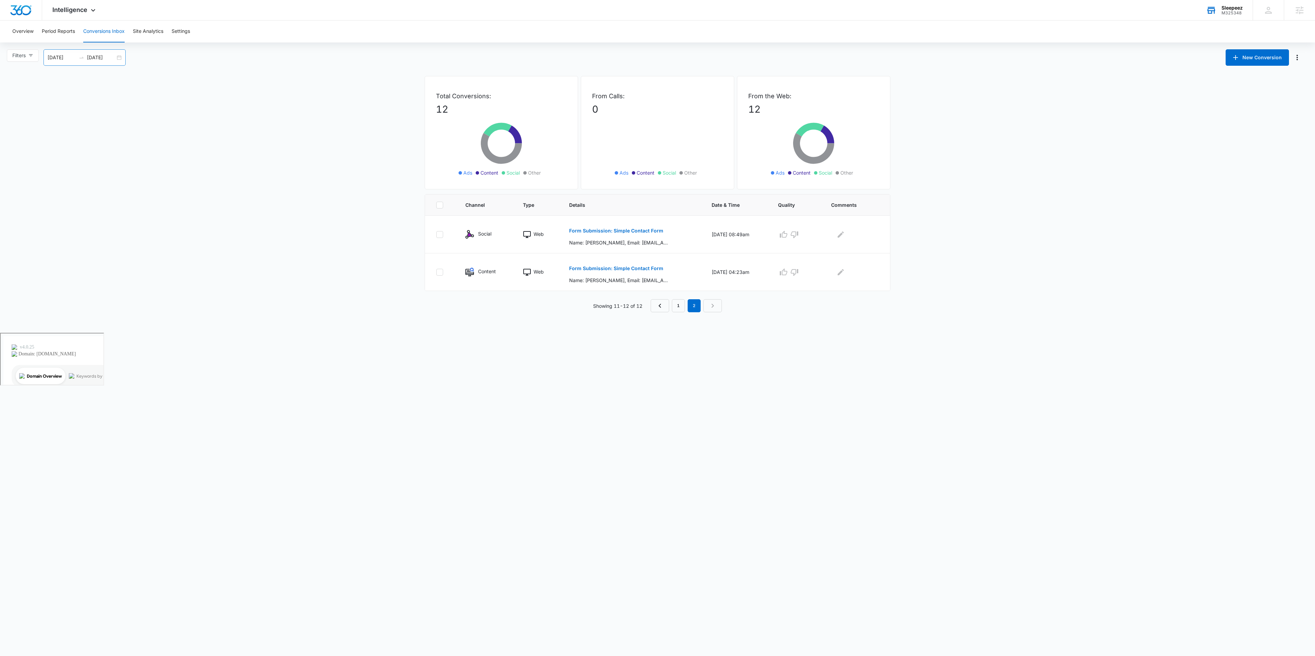
click at [122, 53] on div "08/11/2025 09/10/2025" at bounding box center [84, 57] width 82 height 16
click at [70, 180] on span "Last 180 Days" at bounding box center [66, 182] width 34 height 8
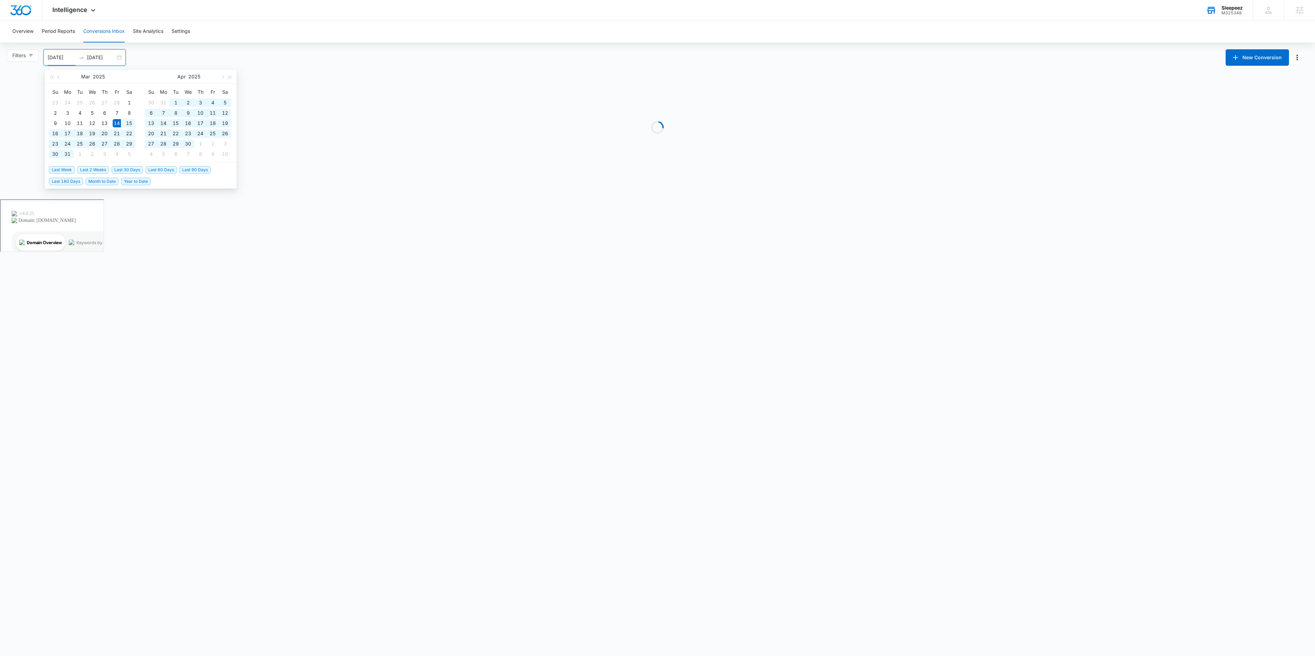
type input "03/14/2025"
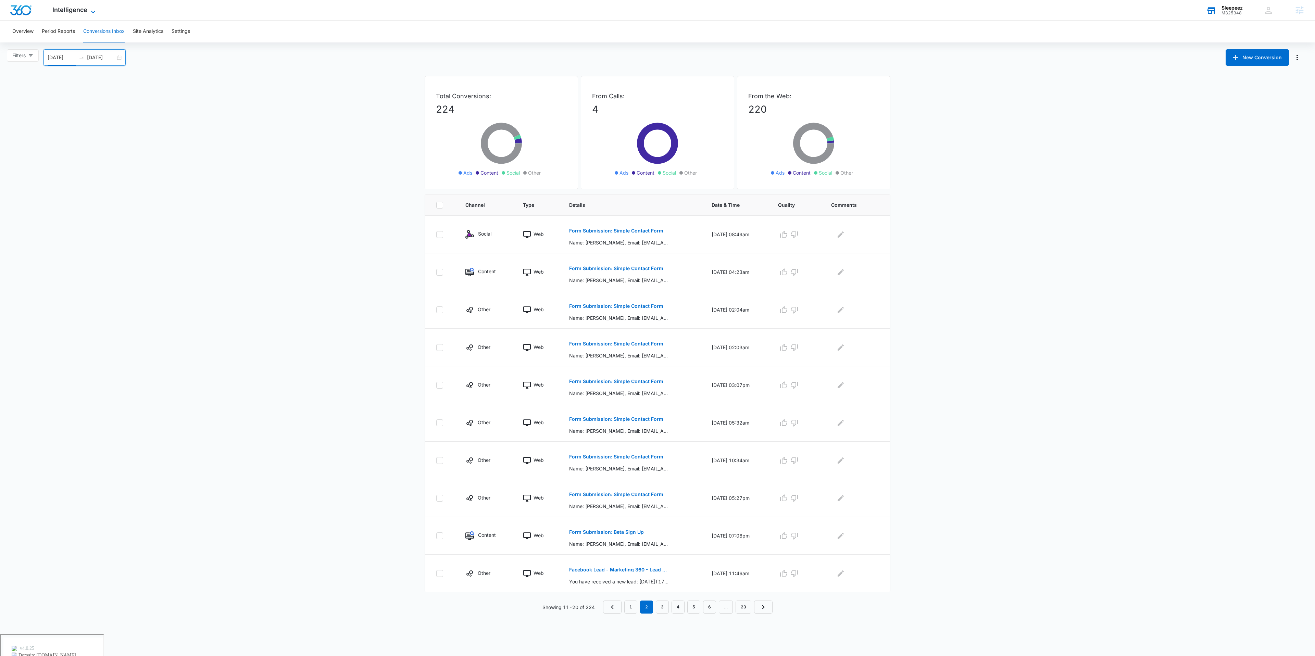
click at [94, 12] on icon at bounding box center [93, 12] width 8 height 8
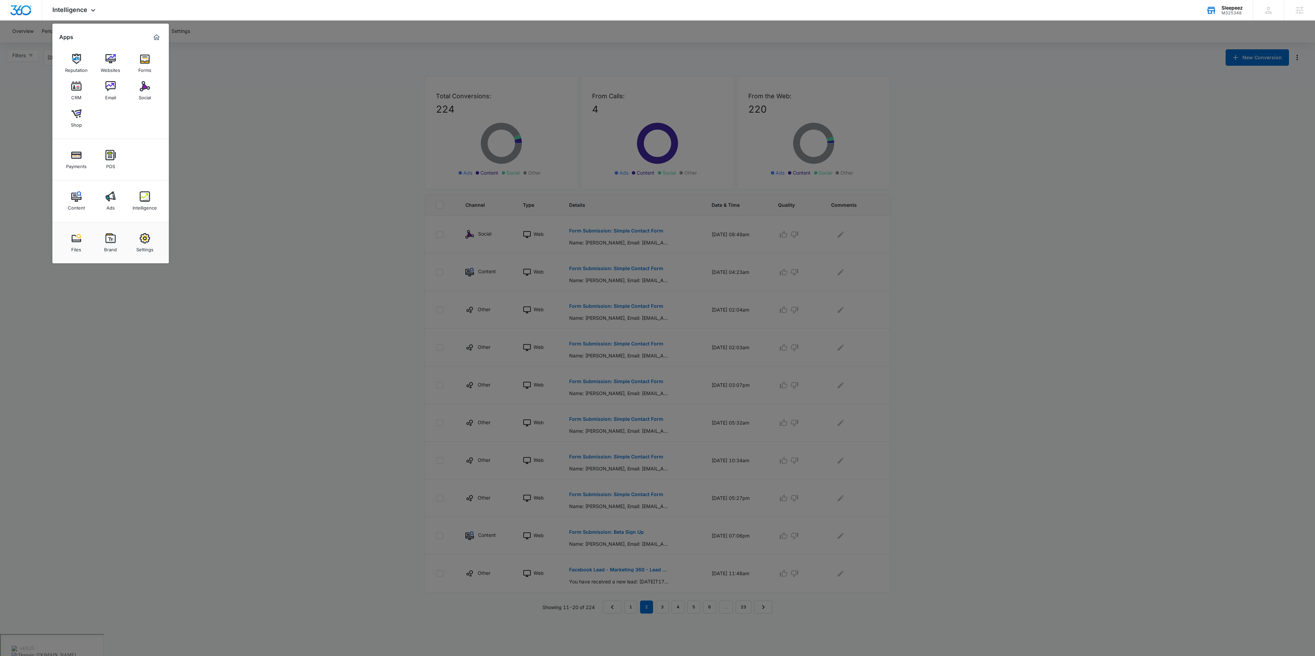
click at [75, 84] on img at bounding box center [76, 86] width 10 height 10
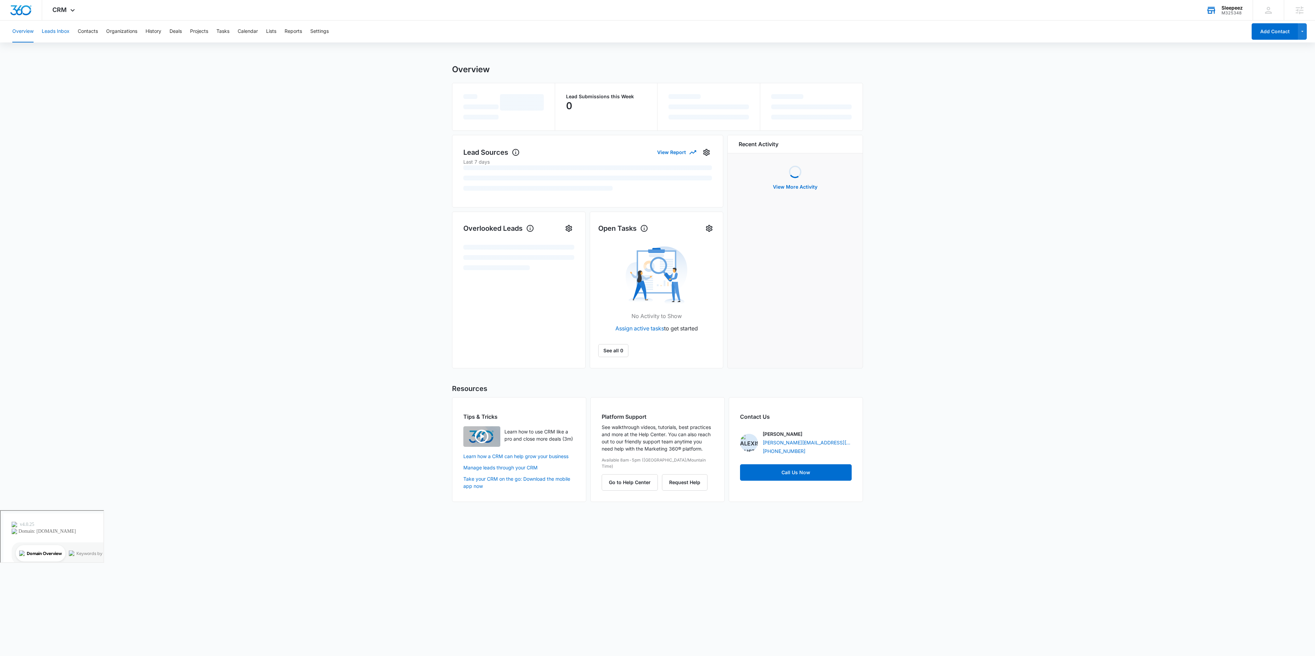
click at [66, 35] on button "Leads Inbox" at bounding box center [56, 32] width 28 height 22
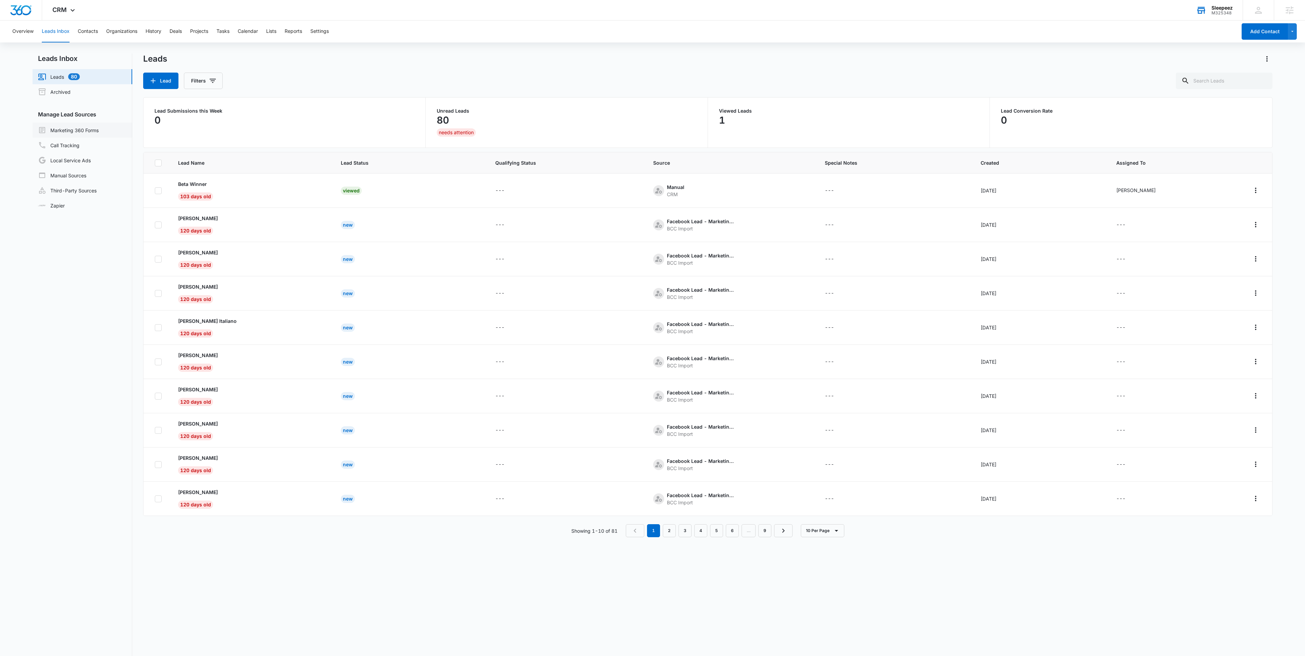
click at [96, 131] on link "Marketing 360 Forms" at bounding box center [68, 130] width 61 height 8
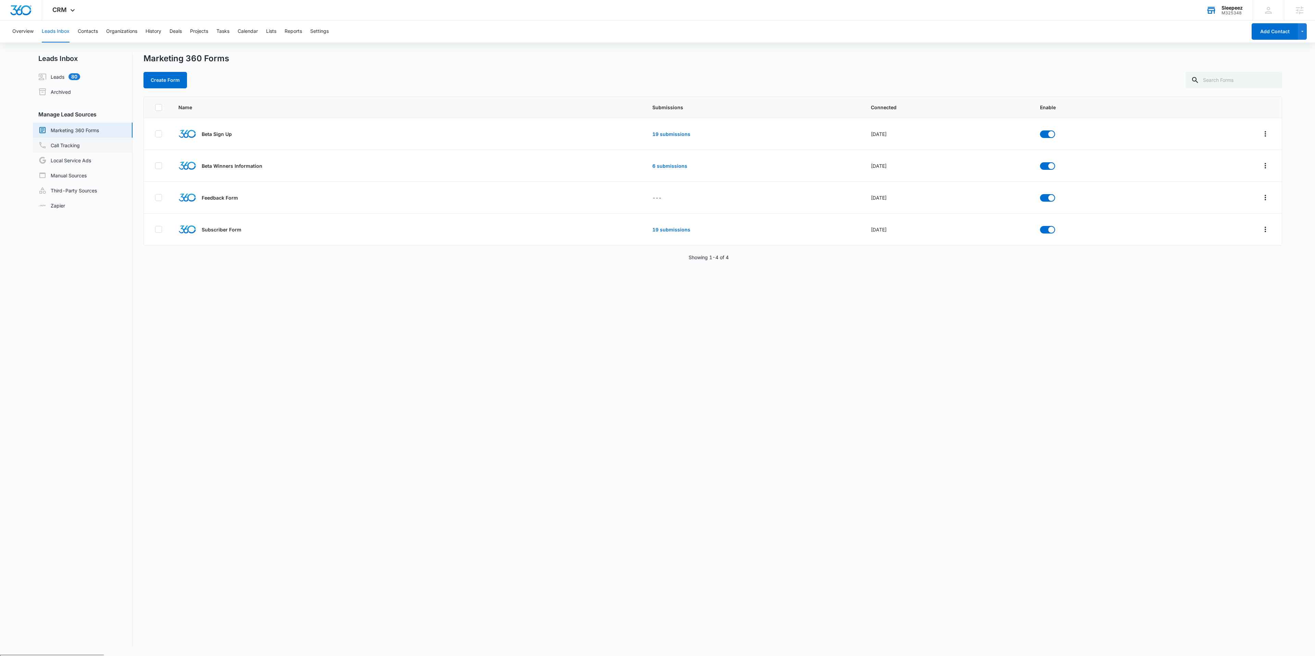
click at [80, 145] on link "Call Tracking" at bounding box center [58, 145] width 41 height 8
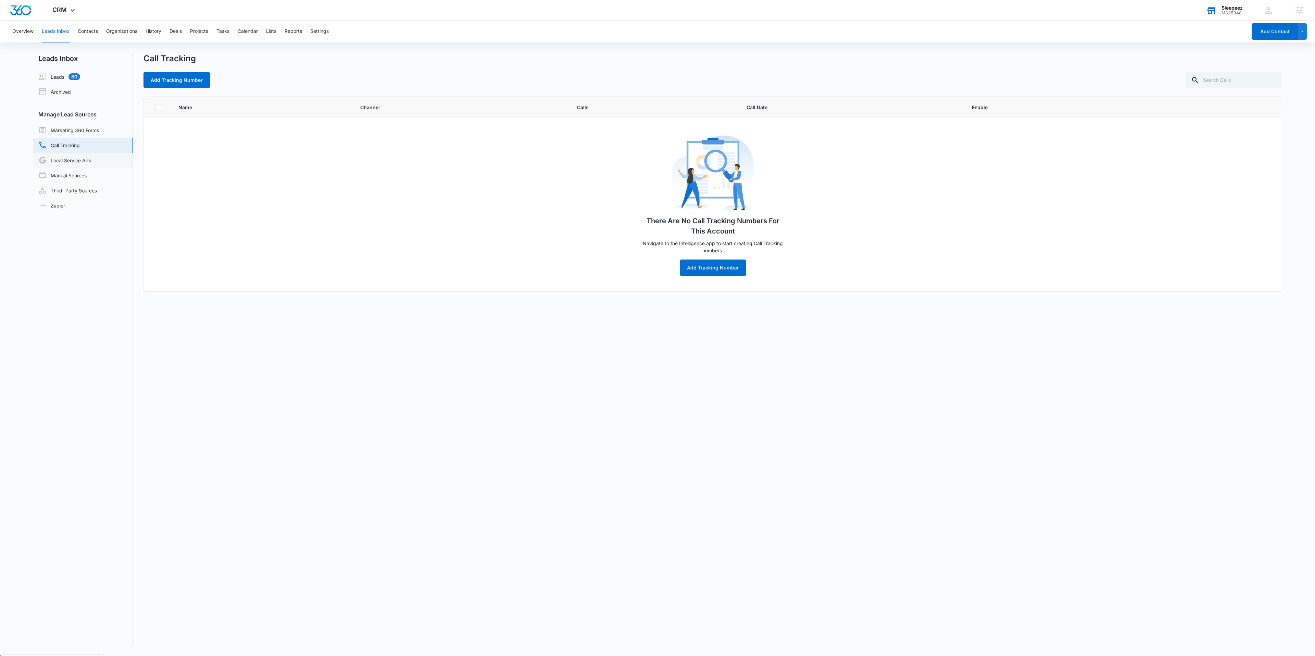
click at [91, 159] on link "Local Service Ads" at bounding box center [64, 160] width 53 height 8
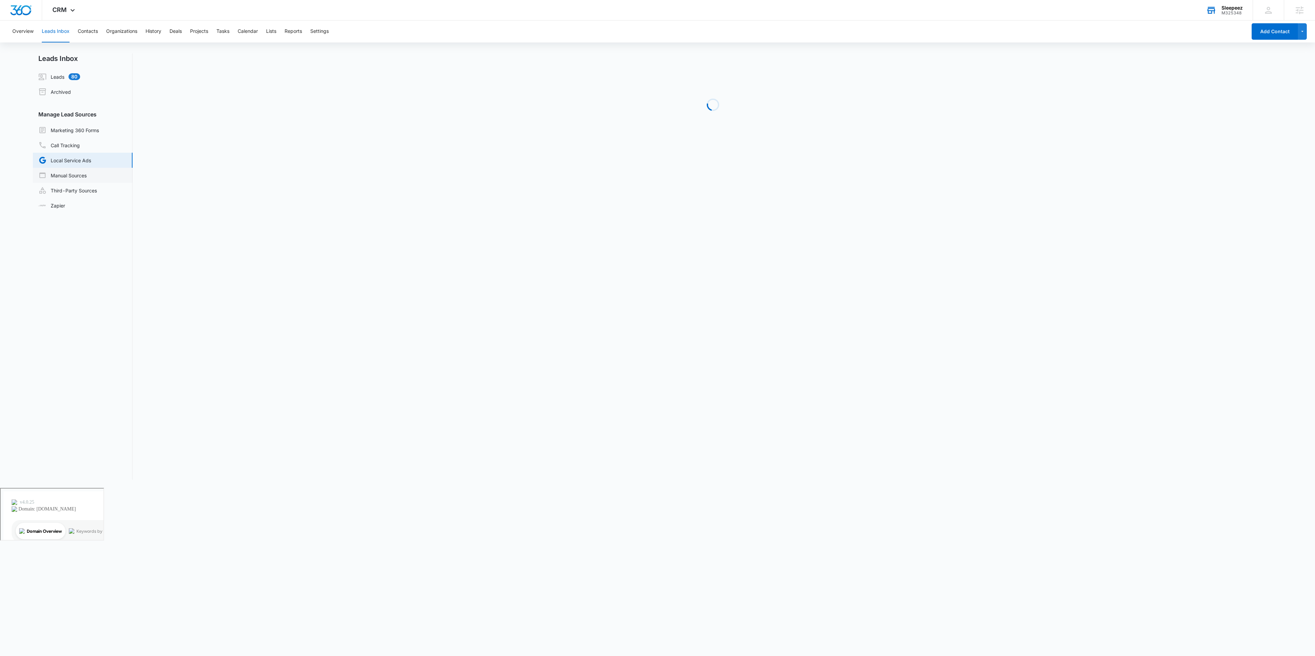
click at [87, 173] on link "Manual Sources" at bounding box center [62, 175] width 48 height 8
click at [92, 186] on link "Third-Party Sources" at bounding box center [67, 190] width 59 height 8
click at [88, 134] on link "Marketing 360 Forms" at bounding box center [68, 130] width 61 height 8
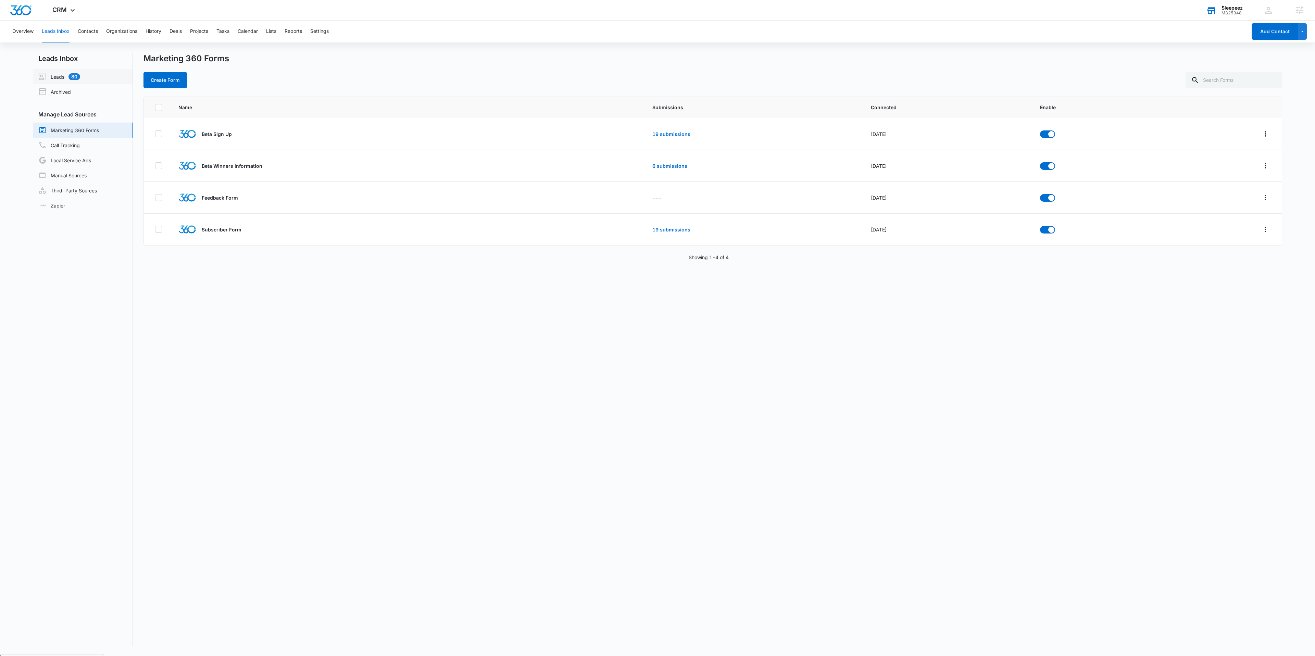
click at [63, 76] on link "Leads 80" at bounding box center [59, 77] width 42 height 8
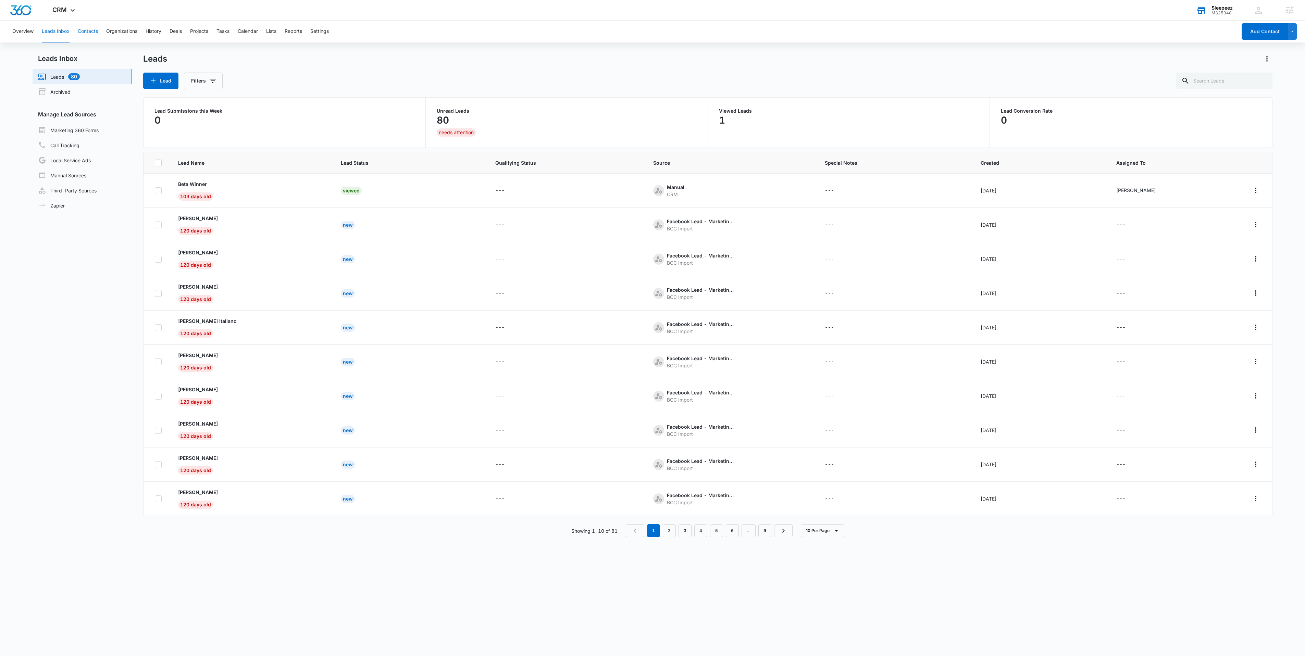
click at [95, 36] on button "Contacts" at bounding box center [88, 32] width 20 height 22
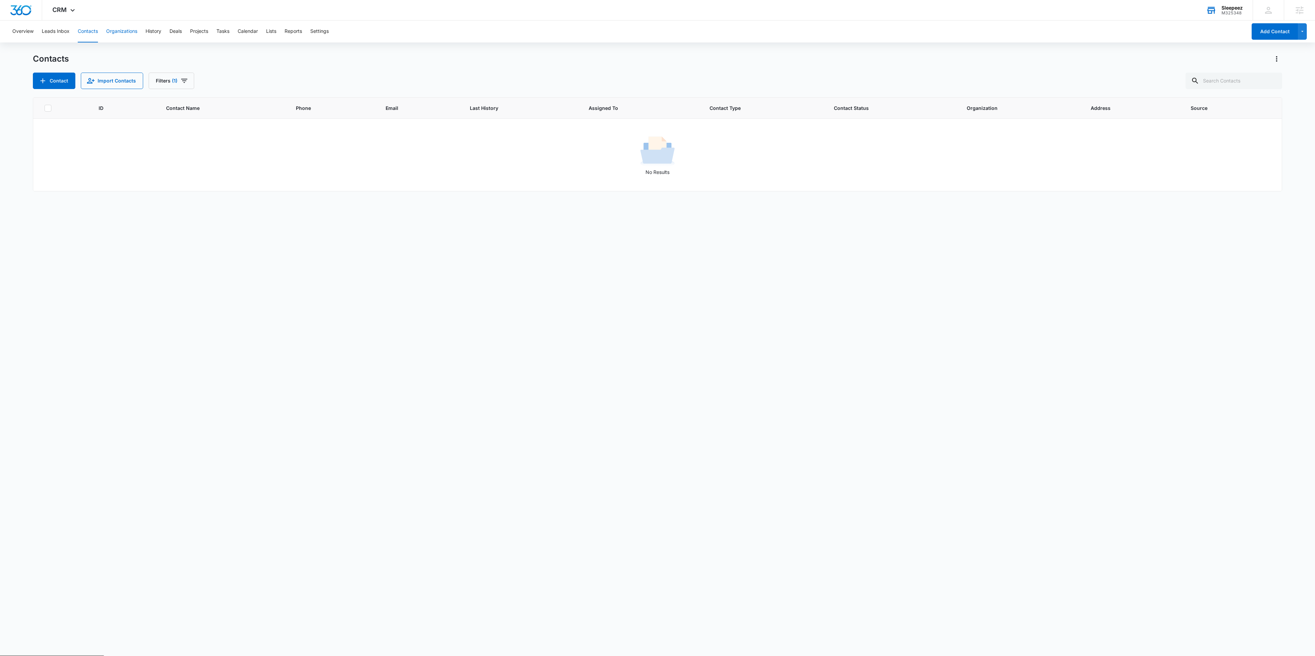
click at [130, 28] on button "Organizations" at bounding box center [121, 32] width 31 height 22
click at [280, 32] on div "Overview Leads Inbox Contacts Organizations History Deals Projects Tasks Calend…" at bounding box center [627, 32] width 1239 height 22
click at [276, 32] on button "Lists" at bounding box center [271, 32] width 10 height 22
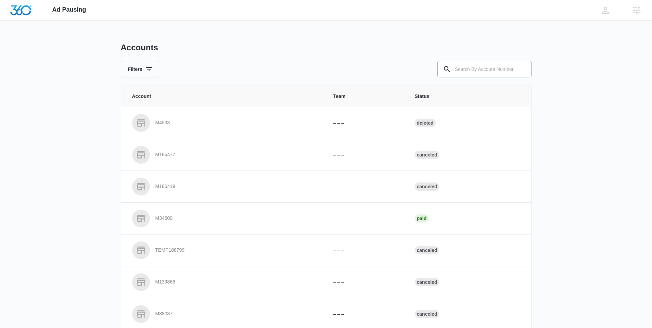
click at [474, 72] on input "text" at bounding box center [485, 69] width 94 height 16
type input "M"
paste input "M332200"
type input "M332200"
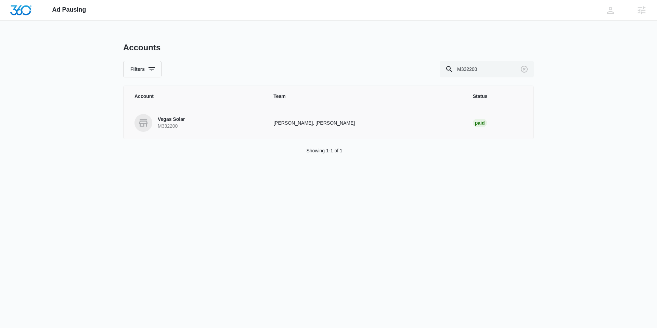
click at [181, 118] on p "Vegas Solar" at bounding box center [171, 119] width 27 height 7
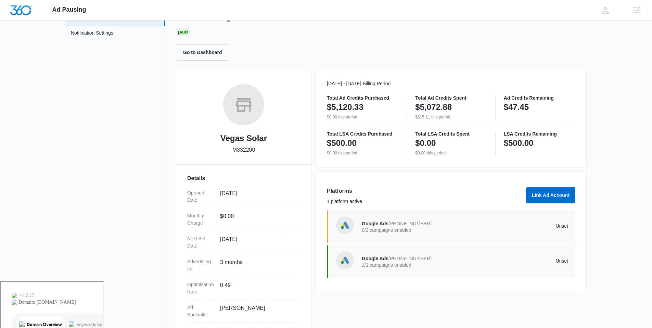
scroll to position [84, 0]
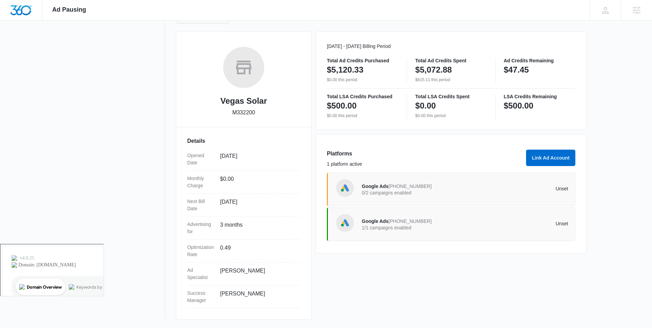
click at [388, 223] on span "Google Ads" at bounding box center [375, 220] width 27 height 5
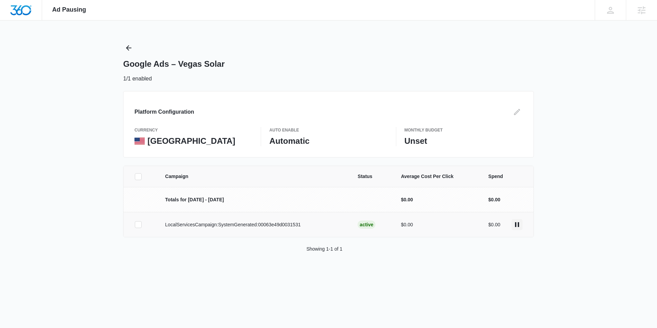
click at [514, 223] on icon "actions.pause" at bounding box center [517, 225] width 8 height 8
click at [129, 45] on icon "Back" at bounding box center [129, 48] width 8 height 8
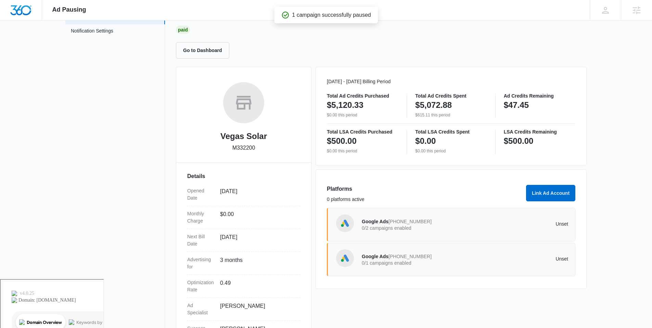
scroll to position [84, 0]
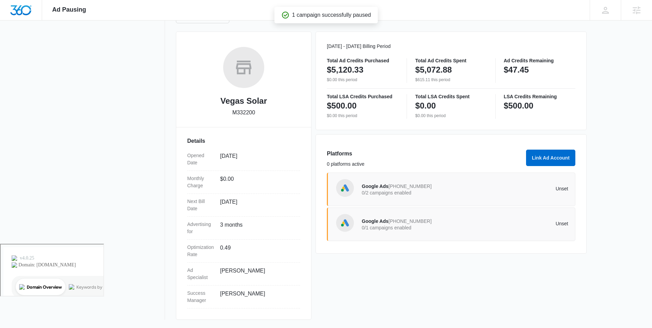
click at [399, 193] on p "0/2 campaigns enabled" at bounding box center [413, 192] width 103 height 5
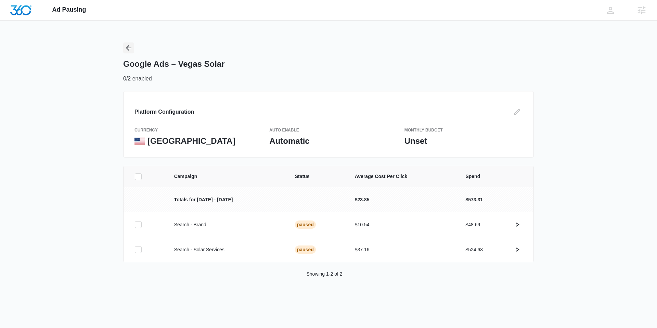
click at [127, 46] on icon "Back" at bounding box center [128, 47] width 5 height 5
